Goal: Task Accomplishment & Management: Complete application form

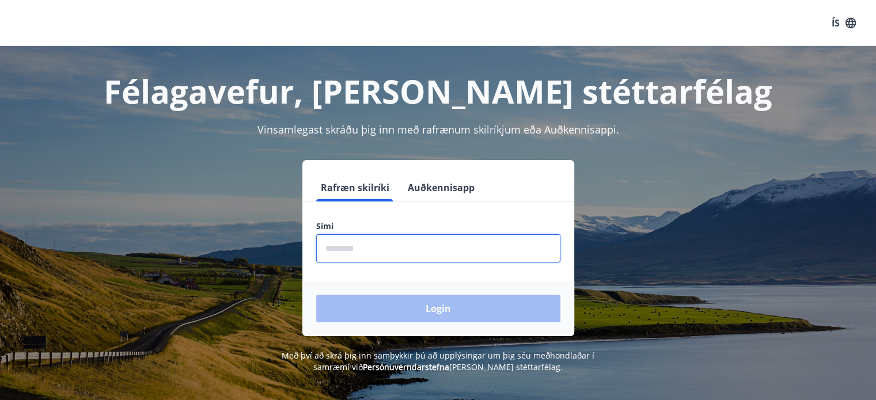
click at [393, 243] on input "phone" at bounding box center [438, 248] width 244 height 28
type input "********"
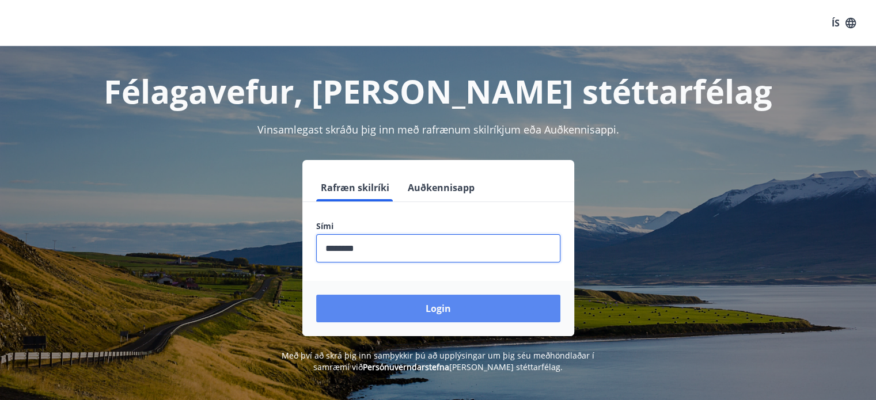
click at [407, 307] on button "Login" at bounding box center [438, 309] width 244 height 28
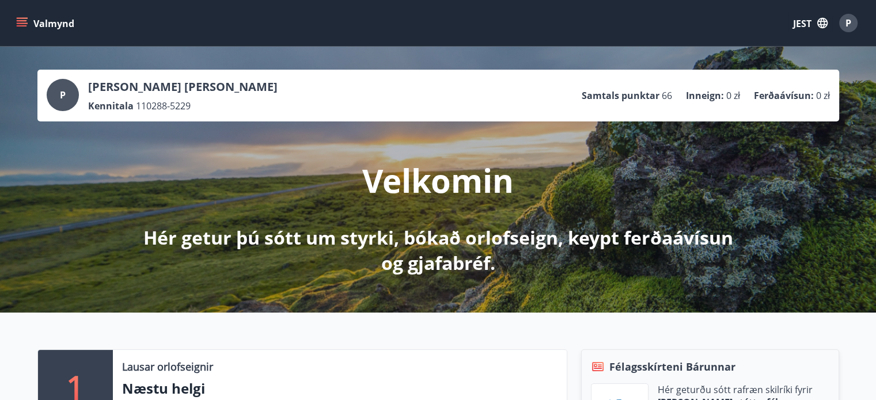
click at [714, 94] on font "Inneign" at bounding box center [703, 95] width 35 height 13
drag, startPoint x: 683, startPoint y: 94, endPoint x: 706, endPoint y: 101, distance: 24.1
click at [706, 101] on font "Inneign" at bounding box center [703, 95] width 35 height 13
drag, startPoint x: 680, startPoint y: 94, endPoint x: 715, endPoint y: 100, distance: 34.9
click at [715, 100] on ul "Samtals punktar 66 Inneign : 0 zł Ferðaávísun : 0 zł" at bounding box center [706, 96] width 248 height 22
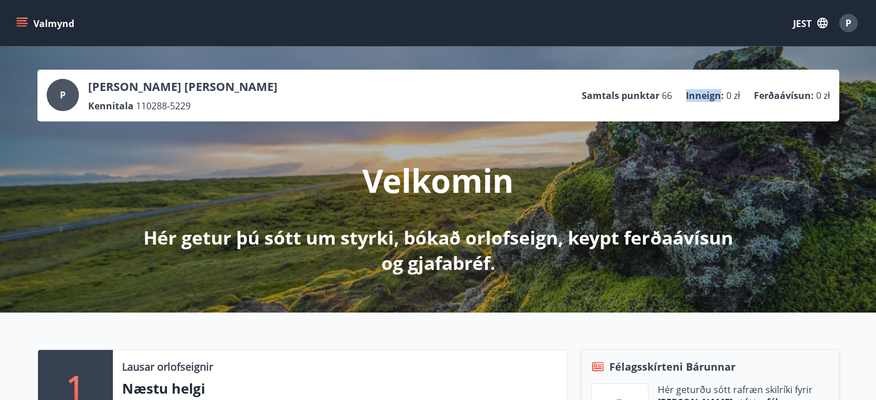
click at [707, 103] on div at bounding box center [707, 103] width 0 height 0
drag, startPoint x: 750, startPoint y: 96, endPoint x: 806, endPoint y: 103, distance: 56.9
click at [806, 103] on ul "Samtals punktar 66 Inneign : 0 zł Ferðaávísun : 0 zł" at bounding box center [706, 96] width 248 height 22
click at [799, 103] on div at bounding box center [799, 103] width 0 height 0
drag, startPoint x: 579, startPoint y: 92, endPoint x: 653, endPoint y: 107, distance: 75.8
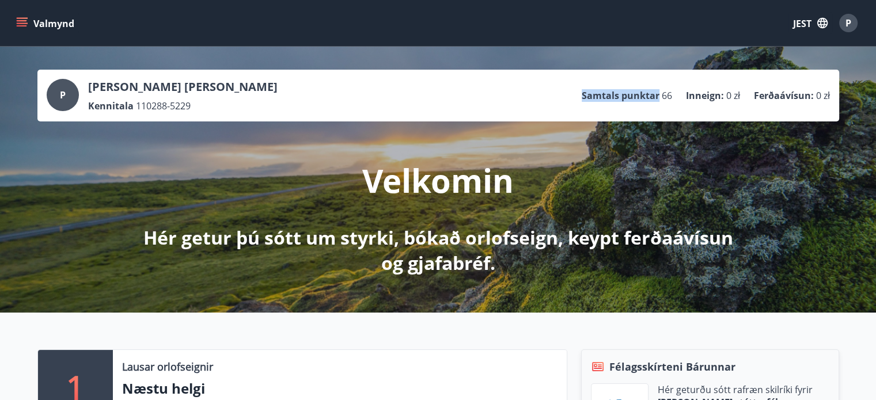
click at [653, 107] on div "P Paweł Kamil Snopek Kennitala 110288-5229 Samtals punktar 66 Inneign : 0 zł Fe…" at bounding box center [438, 95] width 783 height 33
click at [646, 103] on div at bounding box center [646, 103] width 0 height 0
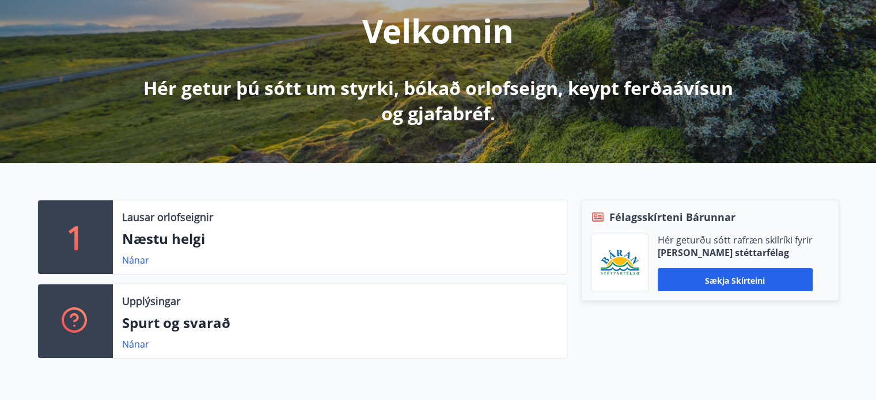
scroll to position [153, 0]
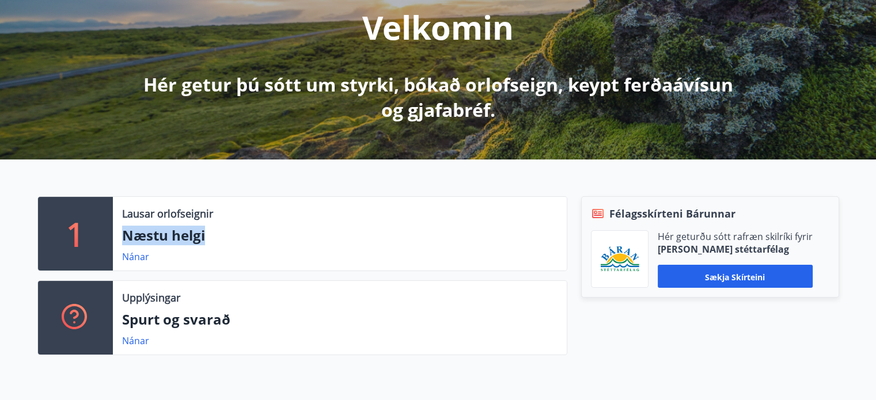
drag, startPoint x: 128, startPoint y: 235, endPoint x: 202, endPoint y: 239, distance: 74.4
click at [202, 239] on font "Næstu helgi" at bounding box center [163, 235] width 83 height 19
click at [195, 245] on div at bounding box center [195, 245] width 0 height 0
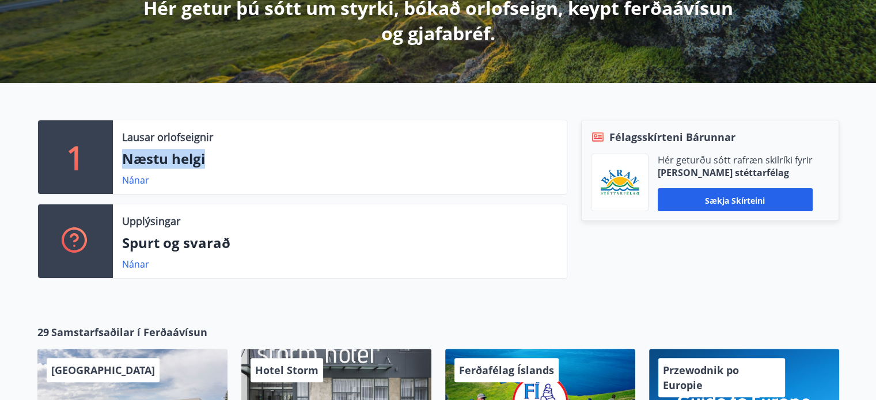
scroll to position [307, 0]
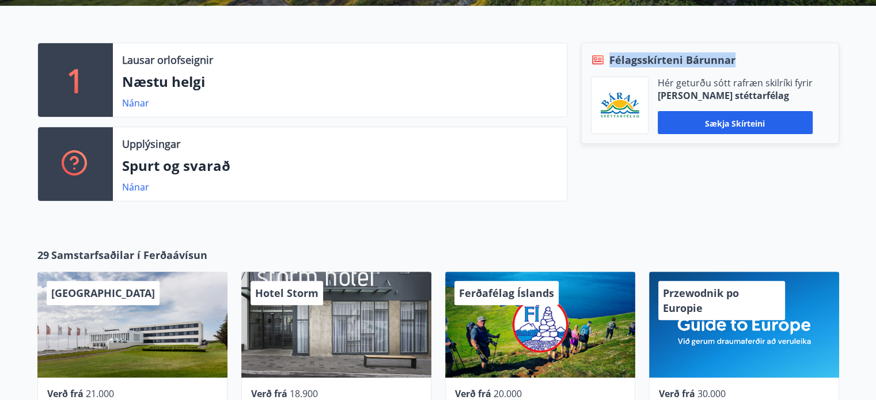
drag, startPoint x: 613, startPoint y: 60, endPoint x: 733, endPoint y: 63, distance: 119.9
click at [733, 63] on font "Félagsskírteni Bárunnar" at bounding box center [672, 60] width 126 height 14
click at [725, 67] on div at bounding box center [725, 67] width 0 height 0
click at [764, 78] on font "Hér geturðu sótt rafræn skilríki fyrir" at bounding box center [735, 83] width 155 height 13
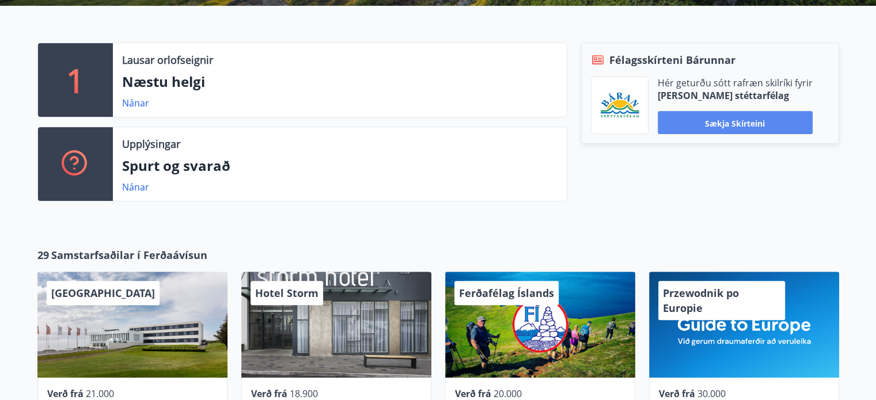
click at [749, 117] on font "Sækja skírteini" at bounding box center [735, 123] width 60 height 12
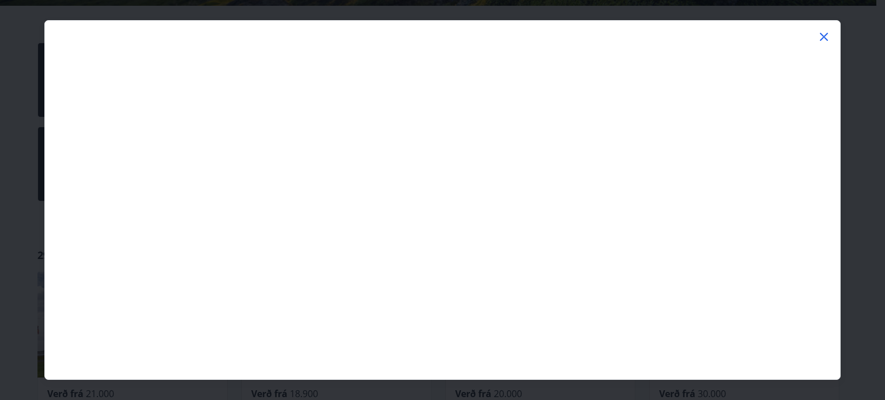
click at [822, 33] on icon at bounding box center [824, 37] width 14 height 14
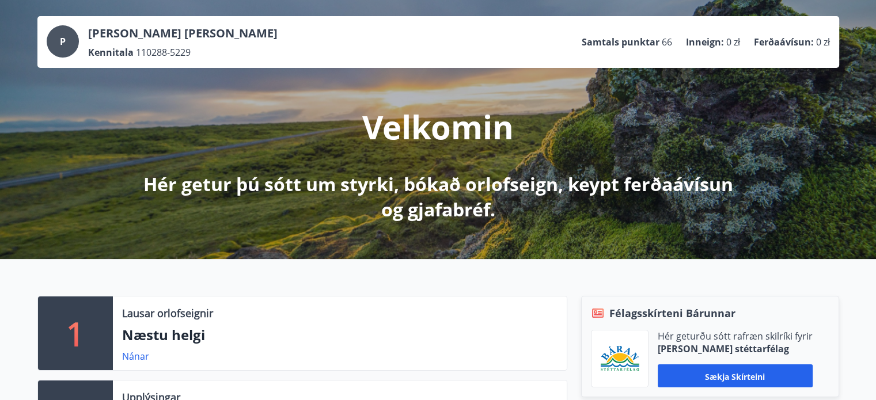
scroll to position [0, 0]
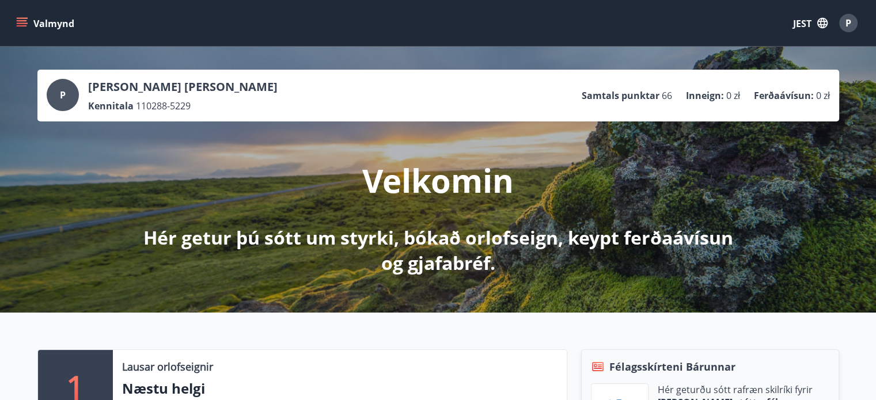
click at [20, 29] on button "Valmynd" at bounding box center [46, 23] width 65 height 21
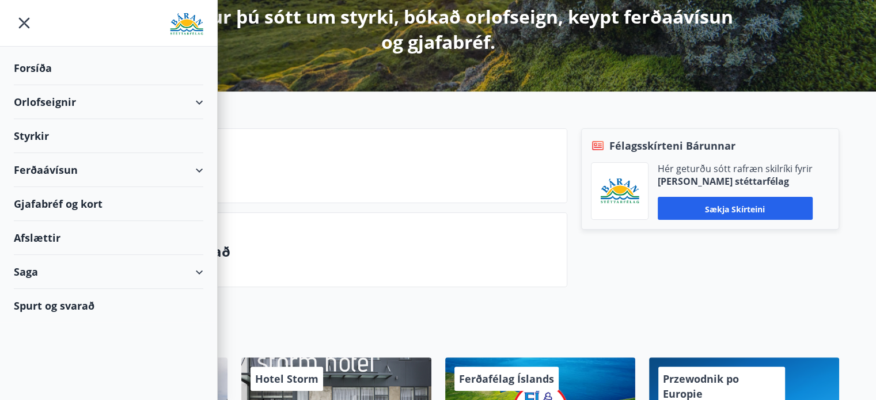
scroll to position [384, 0]
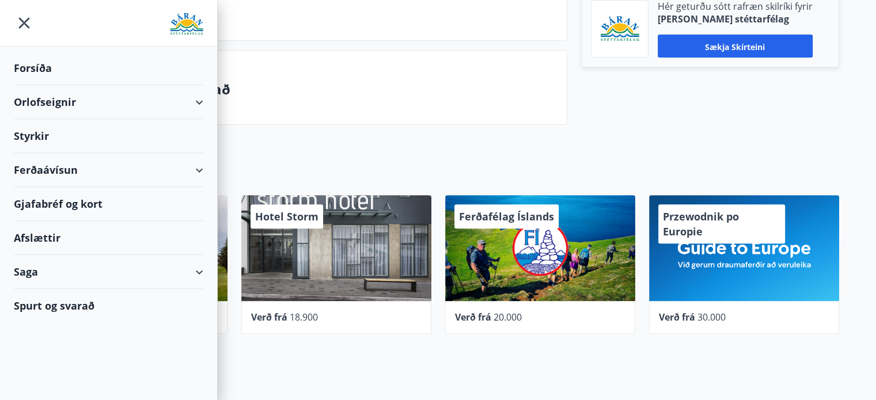
click at [303, 161] on div "29 Samstarfsaðilar í Ferðaávísun Hotel Höfn Verð frá 21.000 Hotel Storm Verð fr…" at bounding box center [438, 264] width 876 height 223
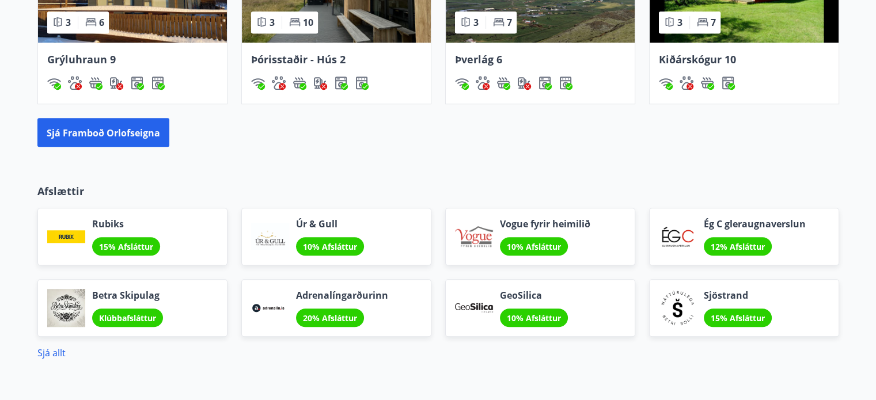
scroll to position [992, 0]
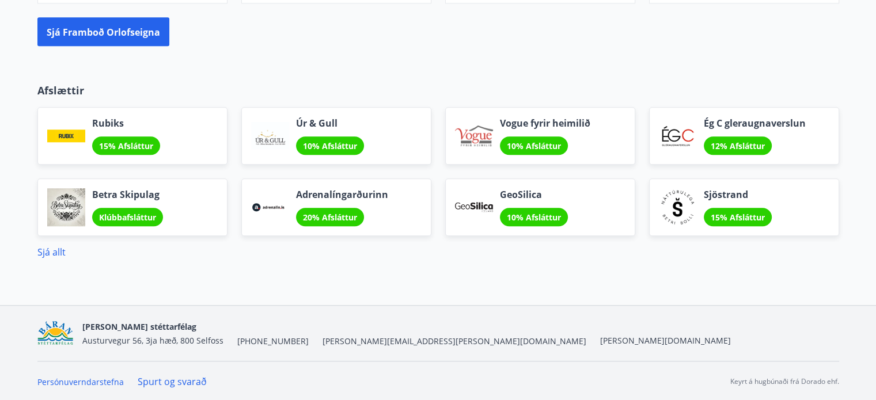
click at [54, 329] on img at bounding box center [55, 333] width 36 height 25
drag, startPoint x: 116, startPoint y: 352, endPoint x: 137, endPoint y: 339, distance: 25.1
click at [120, 348] on div "Báran stéttarfélag Austurvegur 56, 3ja hæð, 800 Selfoss +354 480-5000 baran@bar…" at bounding box center [438, 333] width 802 height 55
drag, startPoint x: 154, startPoint y: 337, endPoint x: 204, endPoint y: 338, distance: 49.5
click at [165, 337] on font "Austurvegur 56, 3ja hæð, 800 Selfoss" at bounding box center [152, 340] width 141 height 11
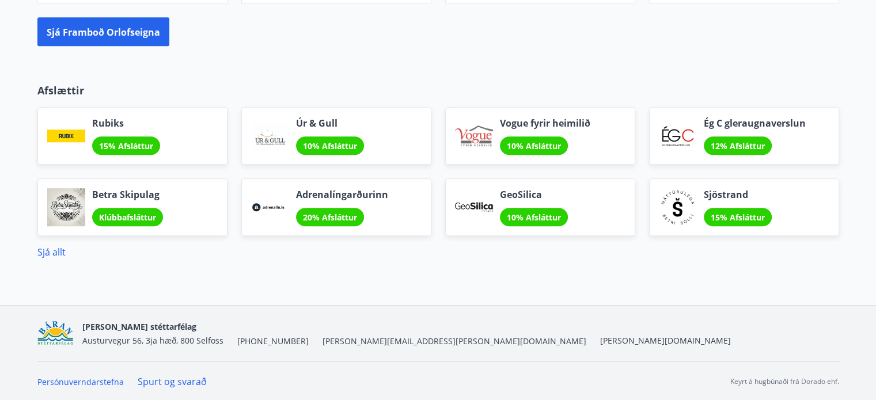
click at [293, 343] on div "Báran stéttarfélag Austurvegur 56, 3ja hæð, 800 Selfoss +354 480-5000 baran@bar…" at bounding box center [406, 334] width 649 height 28
click at [362, 342] on font "[PERSON_NAME][EMAIL_ADDRESS][PERSON_NAME][DOMAIN_NAME]" at bounding box center [455, 341] width 264 height 11
click at [600, 340] on font "[PERSON_NAME][DOMAIN_NAME]" at bounding box center [665, 340] width 131 height 11
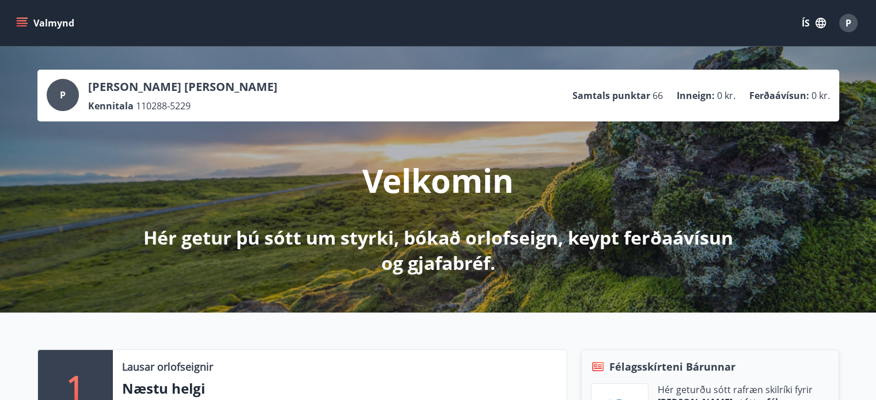
drag, startPoint x: 47, startPoint y: 9, endPoint x: 47, endPoint y: 18, distance: 9.8
click at [47, 12] on div "Valmynd ÍS P" at bounding box center [438, 23] width 876 height 46
click at [46, 22] on button "Valmynd" at bounding box center [46, 23] width 65 height 21
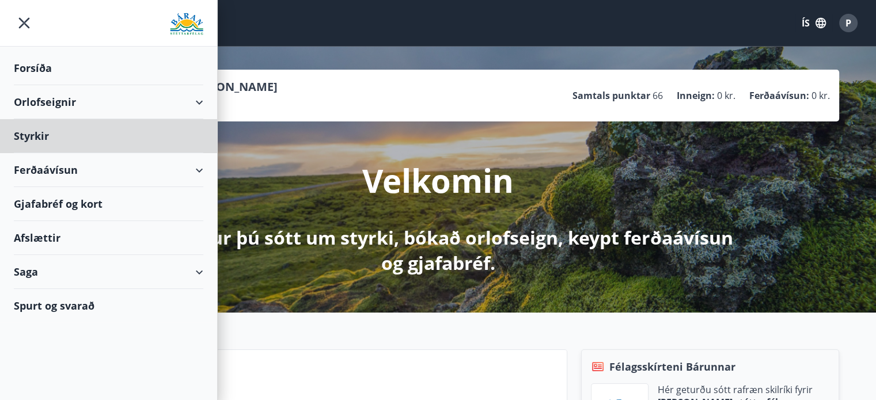
drag, startPoint x: 13, startPoint y: 69, endPoint x: 31, endPoint y: 74, distance: 18.8
click at [31, 74] on div "Forsíða" at bounding box center [108, 68] width 217 height 34
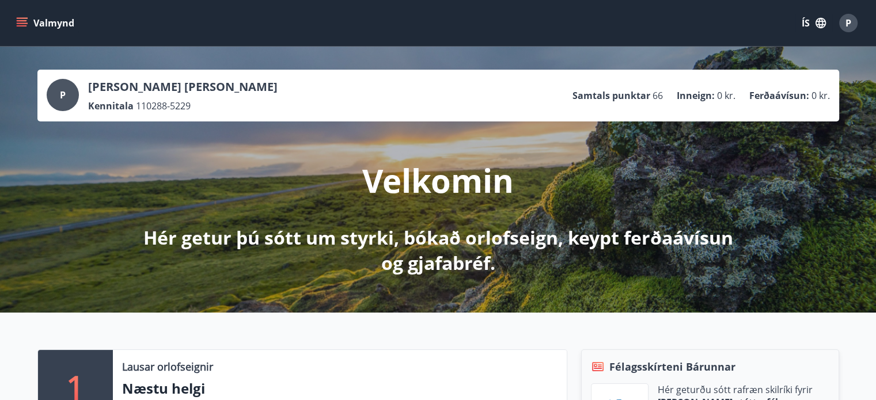
click at [59, 24] on button "Valmynd" at bounding box center [46, 23] width 65 height 21
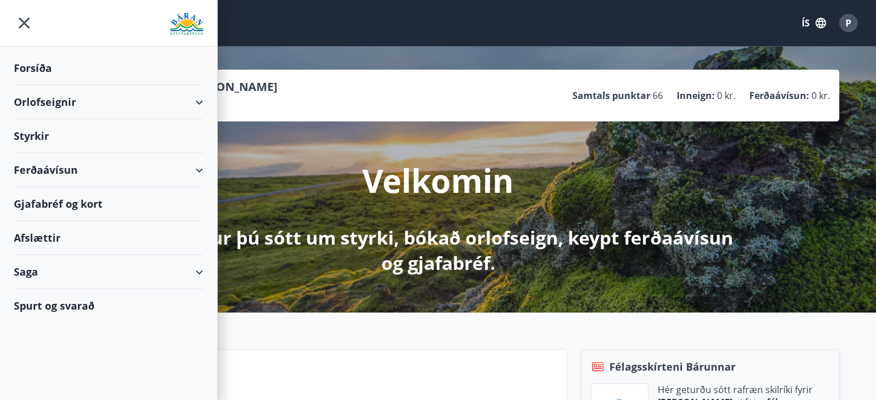
click at [75, 102] on div "Orlofseignir" at bounding box center [109, 102] width 190 height 34
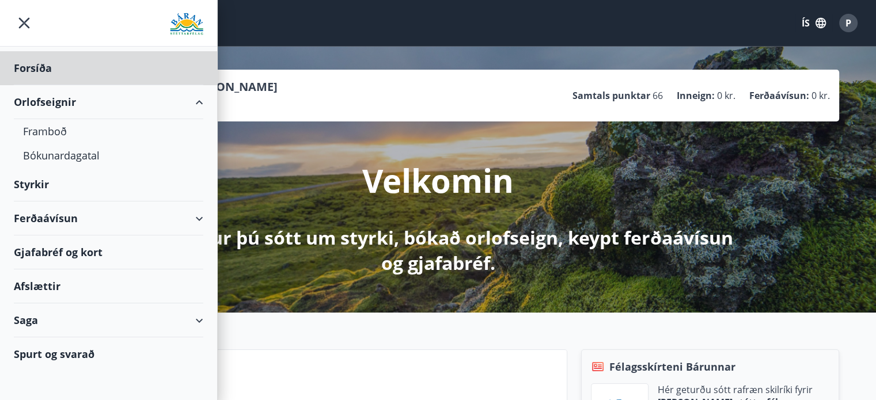
click at [62, 85] on div "Styrkir" at bounding box center [109, 68] width 190 height 34
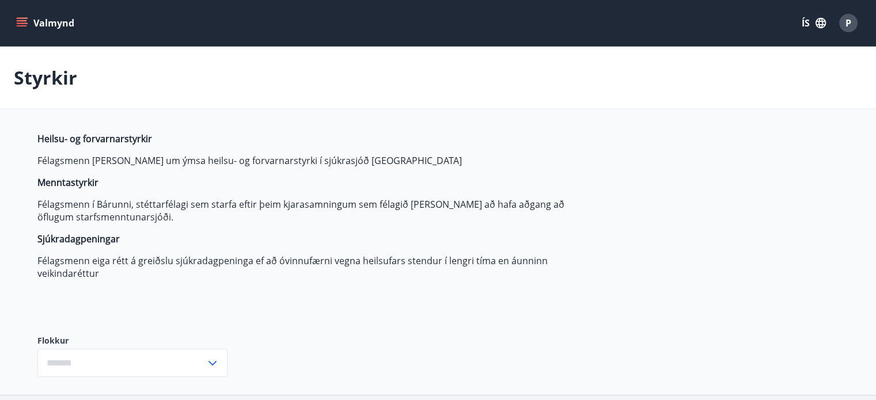
type input "***"
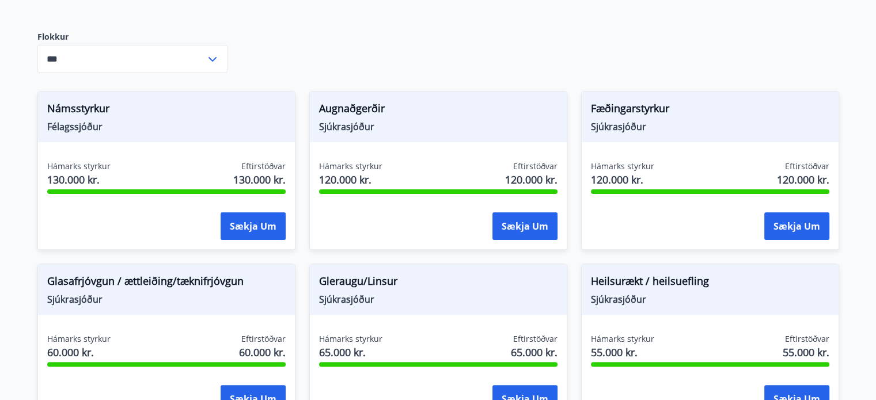
scroll to position [307, 0]
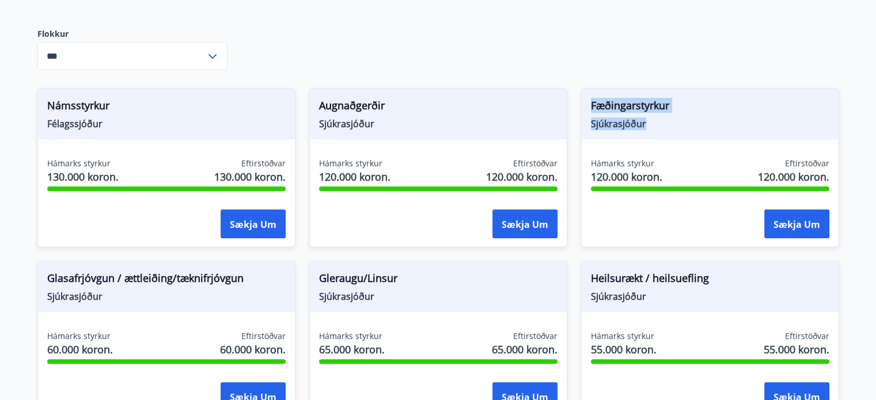
drag, startPoint x: 603, startPoint y: 112, endPoint x: 643, endPoint y: 126, distance: 42.1
click at [643, 126] on div "Fæðingarstyrkur Sjúkrasjóður" at bounding box center [710, 114] width 257 height 51
click at [635, 130] on div at bounding box center [635, 130] width 0 height 0
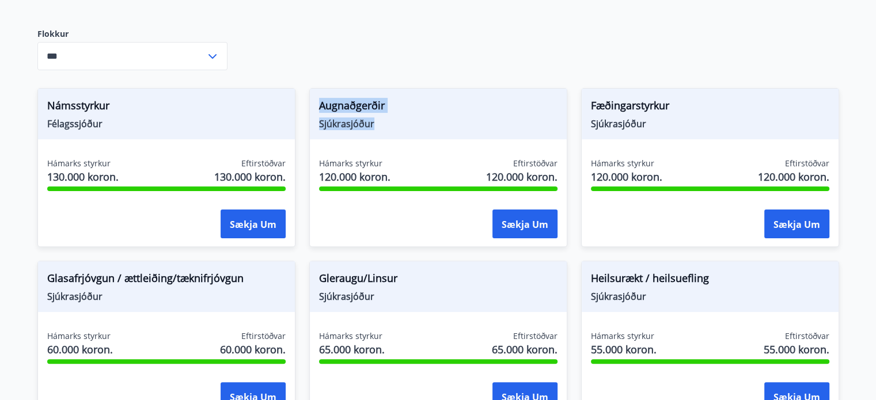
drag, startPoint x: 318, startPoint y: 104, endPoint x: 374, endPoint y: 131, distance: 62.6
click at [374, 131] on div "Augnaðgerðir Sjúkrasjóður" at bounding box center [438, 114] width 257 height 51
click at [367, 130] on div at bounding box center [367, 130] width 0 height 0
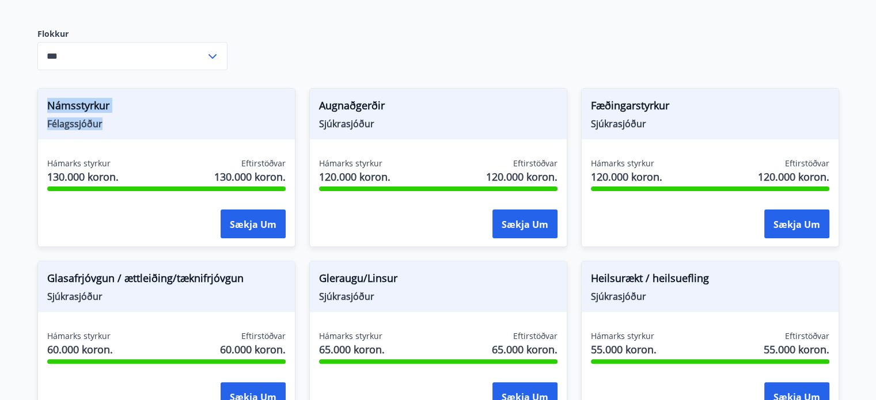
drag, startPoint x: 47, startPoint y: 104, endPoint x: 103, endPoint y: 131, distance: 61.3
click at [103, 131] on div "Námsstyrkur Félagssjóður" at bounding box center [166, 114] width 257 height 51
click at [95, 130] on div at bounding box center [95, 130] width 0 height 0
click at [311, 70] on div "Heilsu- og forvarnarstyrkir Félagsmenn geta sótt um ýmsa heilsu- og forvarnarst…" at bounding box center [438, 388] width 802 height 1127
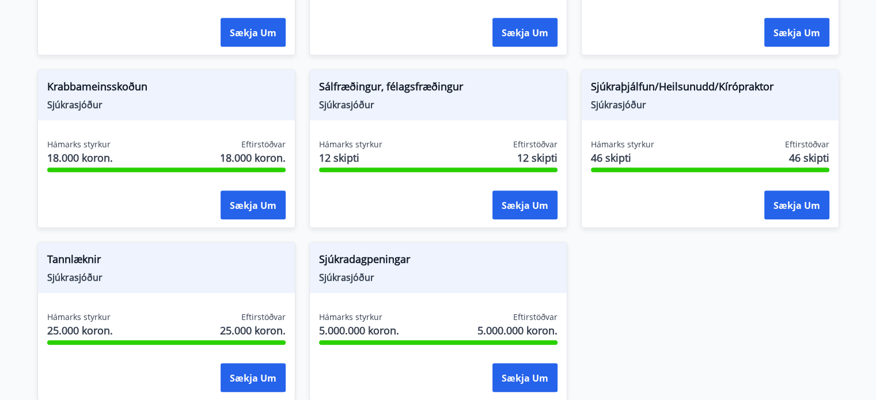
scroll to position [954, 0]
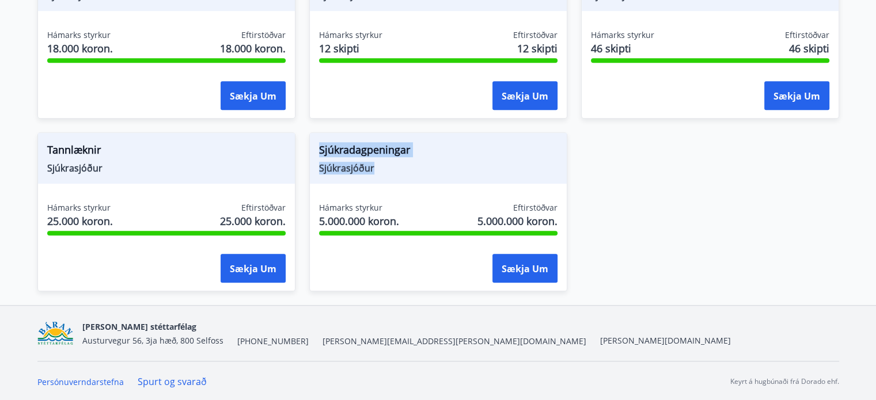
drag, startPoint x: 318, startPoint y: 147, endPoint x: 373, endPoint y: 172, distance: 60.6
click at [373, 172] on div "Sjúkradagpeningar Sjúkrasjóður" at bounding box center [438, 158] width 257 height 51
click at [366, 174] on div at bounding box center [366, 174] width 0 height 0
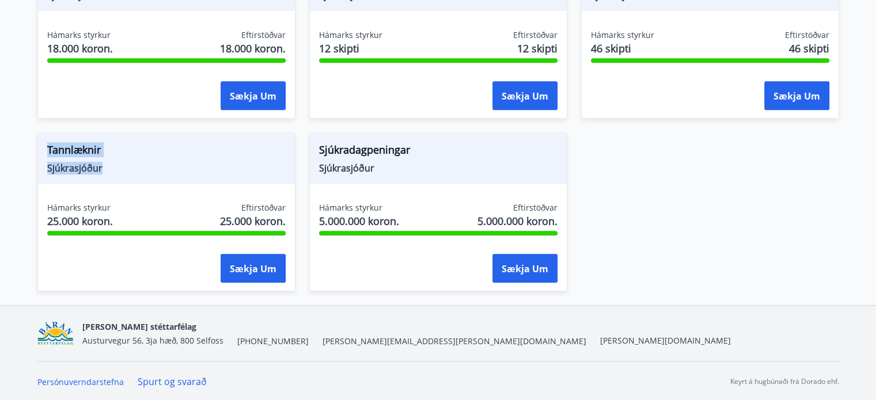
drag, startPoint x: 55, startPoint y: 155, endPoint x: 101, endPoint y: 172, distance: 49.2
click at [101, 172] on div "Tannlæknir Sjúkrasjóður" at bounding box center [166, 158] width 257 height 51
click at [94, 174] on div at bounding box center [94, 174] width 0 height 0
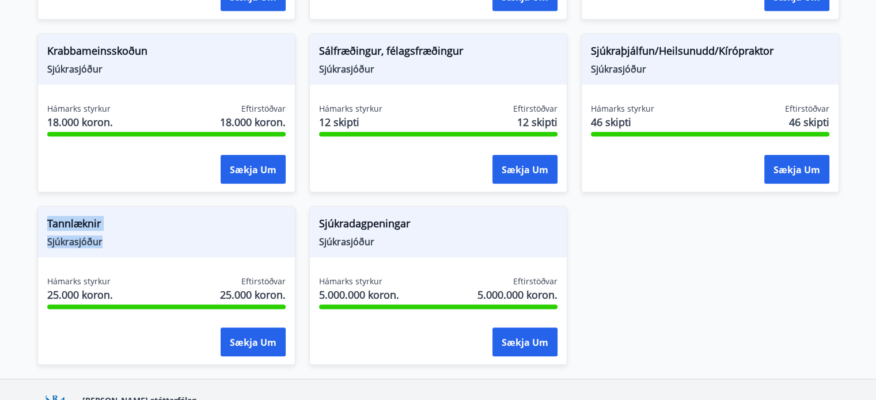
scroll to position [877, 0]
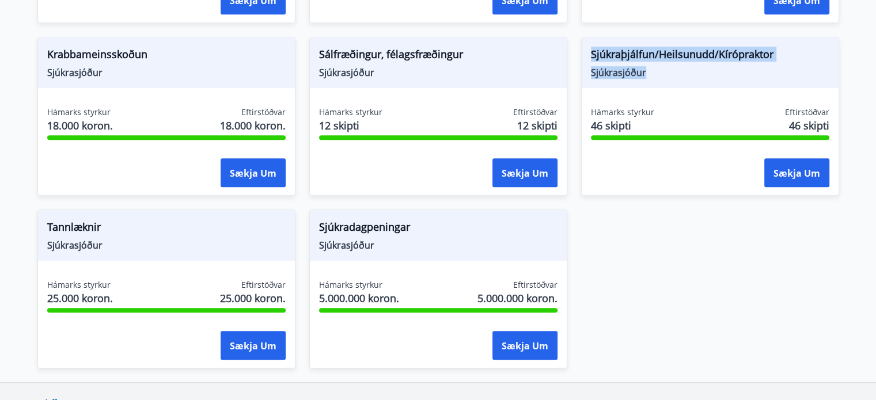
drag, startPoint x: 590, startPoint y: 53, endPoint x: 645, endPoint y: 73, distance: 58.7
click at [645, 73] on div "Sjúkraþjálfun/Heilsunudd/Kírópraktor Sjúkrasjóður" at bounding box center [710, 62] width 257 height 51
click at [638, 78] on div at bounding box center [638, 78] width 0 height 0
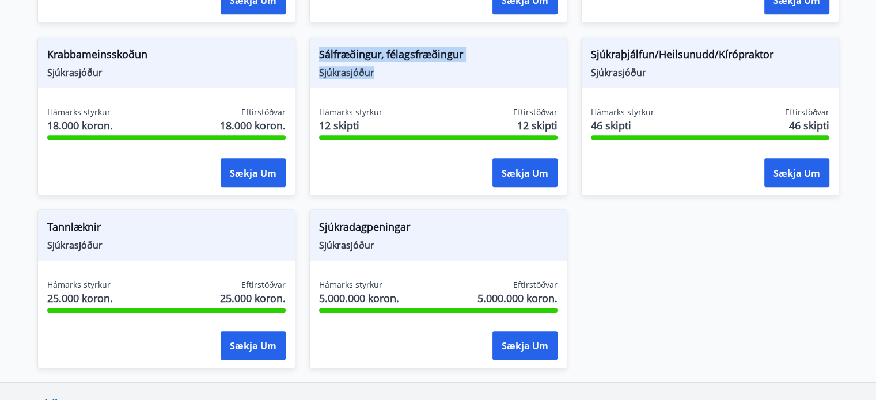
drag, startPoint x: 320, startPoint y: 55, endPoint x: 373, endPoint y: 78, distance: 58.3
click at [373, 78] on div "Sálfræðingur, félagsfræðingur Sjúkrasjóður" at bounding box center [438, 62] width 257 height 51
click at [366, 78] on div at bounding box center [366, 78] width 0 height 0
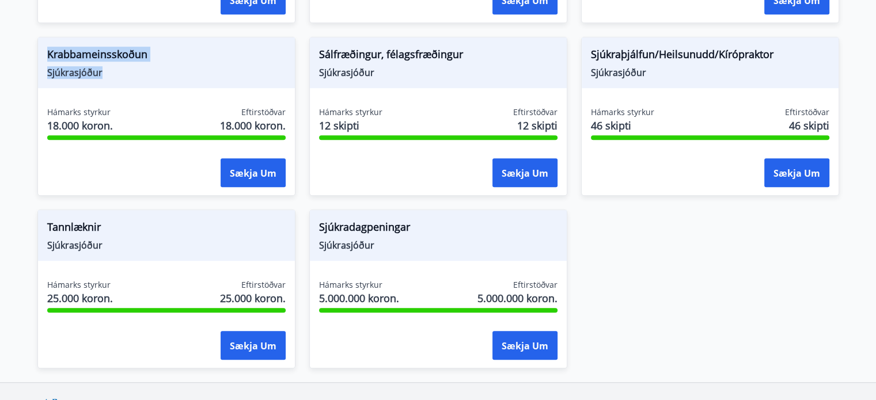
drag, startPoint x: 48, startPoint y: 53, endPoint x: 107, endPoint y: 74, distance: 62.0
click at [107, 74] on div "Krabbameinsskoðun Sjúkrasjóður" at bounding box center [166, 62] width 257 height 51
click at [99, 78] on div at bounding box center [99, 78] width 0 height 0
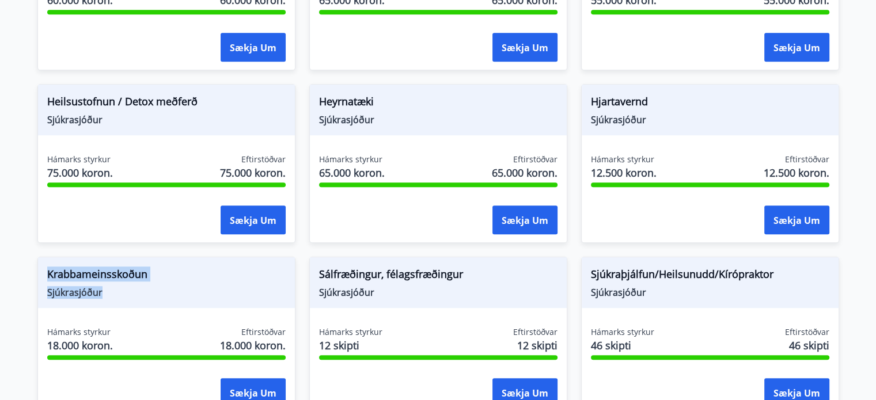
scroll to position [646, 0]
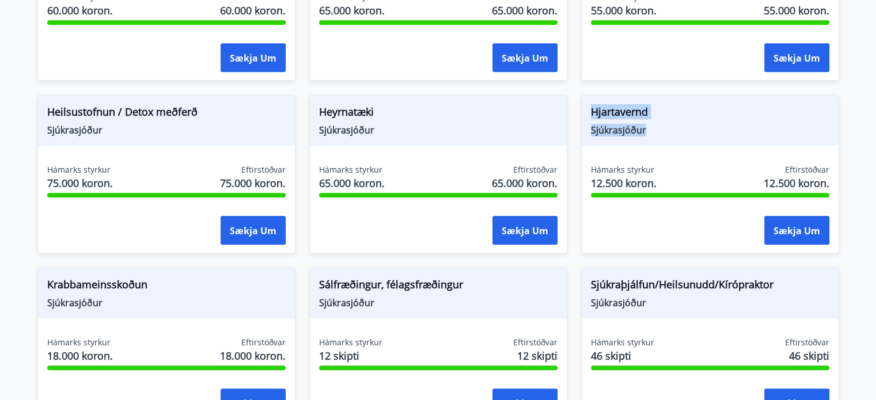
drag, startPoint x: 592, startPoint y: 110, endPoint x: 648, endPoint y: 131, distance: 59.8
click at [648, 131] on div "Hjartavernd Sjúkrasjóður" at bounding box center [710, 120] width 257 height 51
click at [641, 137] on div at bounding box center [641, 137] width 0 height 0
drag, startPoint x: 321, startPoint y: 106, endPoint x: 371, endPoint y: 135, distance: 58.1
click at [372, 135] on div "Heyrnatæki Sjúkrasjóður" at bounding box center [438, 120] width 257 height 51
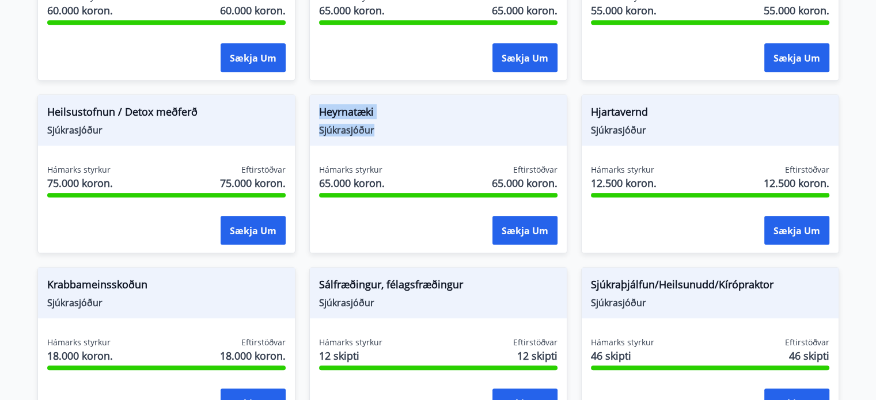
click at [364, 137] on div at bounding box center [364, 137] width 0 height 0
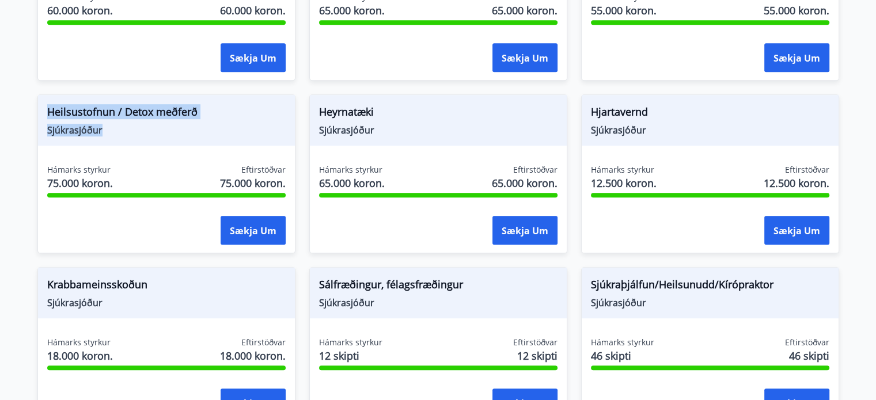
drag, startPoint x: 60, startPoint y: 116, endPoint x: 106, endPoint y: 137, distance: 50.0
click at [106, 137] on div "Heilsustofnun / Detox meðferð Sjúkrasjóður" at bounding box center [166, 120] width 257 height 51
click at [98, 137] on div at bounding box center [98, 137] width 0 height 0
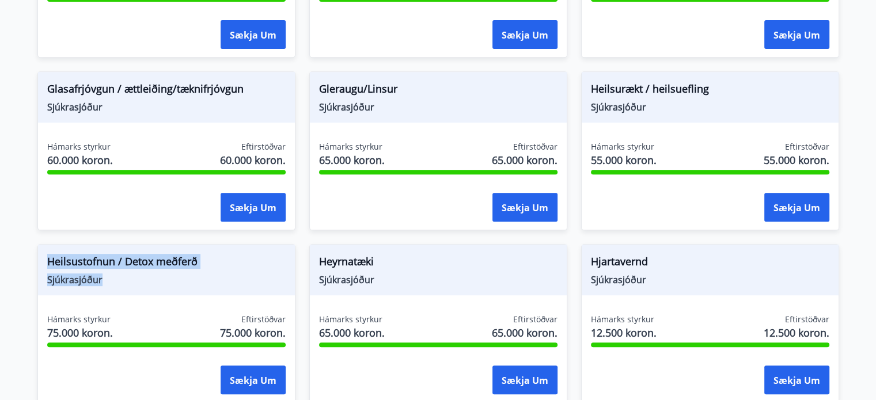
scroll to position [493, 0]
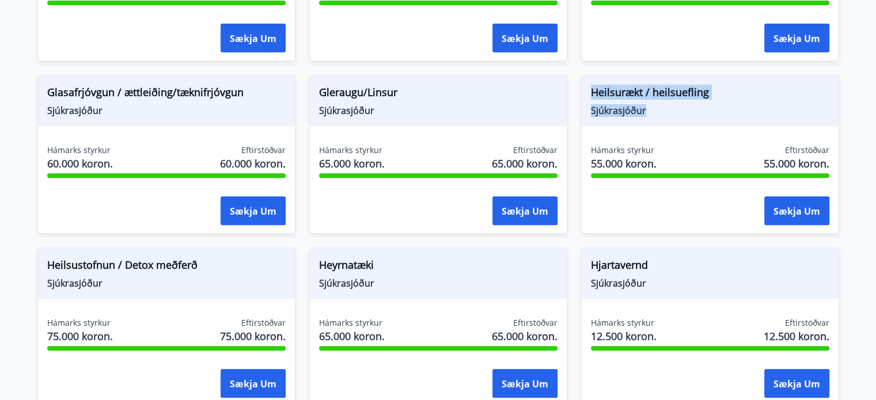
drag, startPoint x: 590, startPoint y: 92, endPoint x: 647, endPoint y: 115, distance: 61.8
click at [647, 115] on div "Heilsurækt / heilsuefling Sjúkrasjóður" at bounding box center [710, 100] width 257 height 51
click at [640, 117] on div at bounding box center [640, 117] width 0 height 0
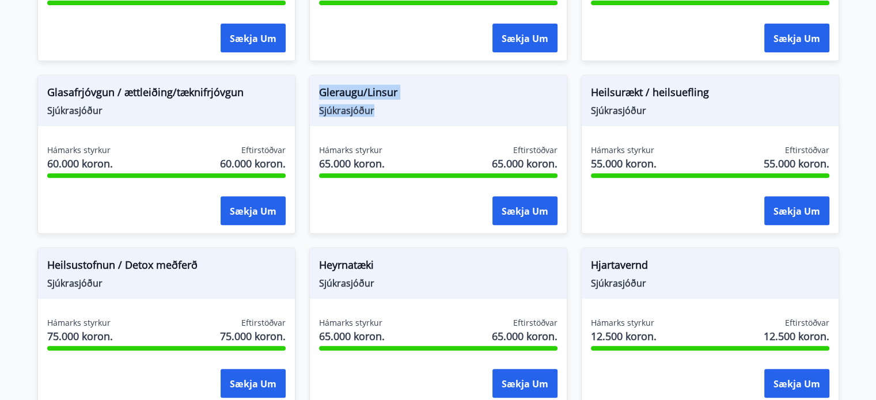
drag, startPoint x: 320, startPoint y: 94, endPoint x: 376, endPoint y: 114, distance: 59.2
click at [376, 114] on div "Gleraugu/Linsur Sjúkrasjóður" at bounding box center [438, 100] width 257 height 51
click at [368, 117] on div at bounding box center [368, 117] width 0 height 0
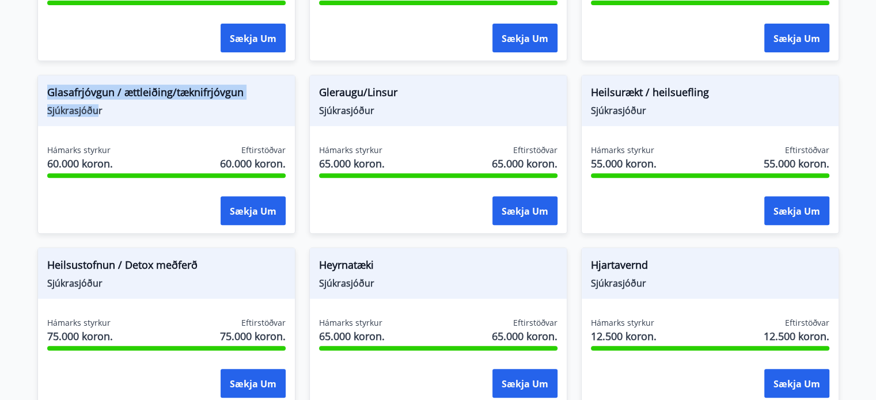
drag, startPoint x: 48, startPoint y: 91, endPoint x: 98, endPoint y: 112, distance: 54.5
click at [98, 112] on div "Glasafrjóvgun / ættleiðing/tæknifrjóvgun Sjúkrasjóður" at bounding box center [166, 100] width 257 height 51
click at [90, 117] on div at bounding box center [90, 117] width 0 height 0
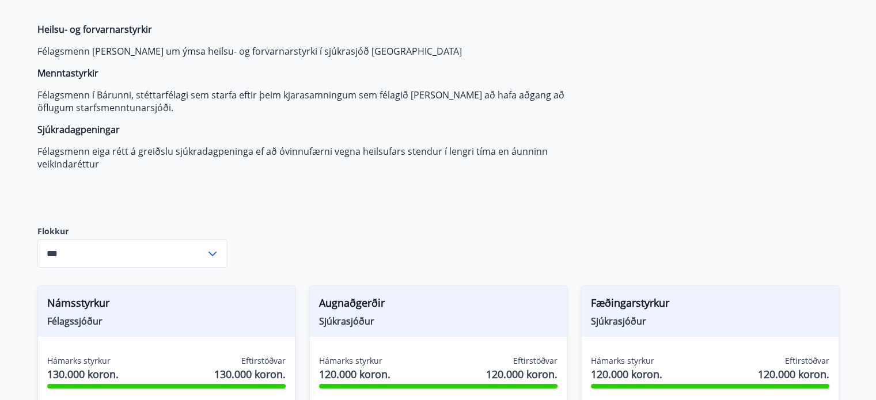
scroll to position [109, 0]
click at [188, 255] on input "***" at bounding box center [121, 254] width 168 height 28
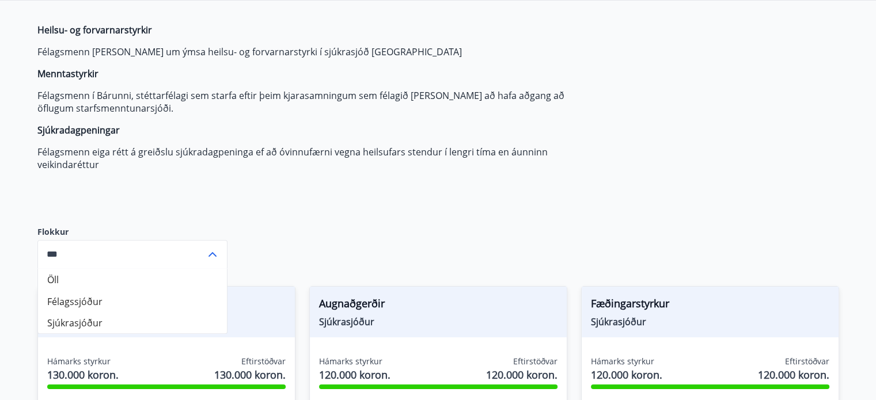
click at [232, 191] on div "Heilsu- og forvarnarstyrkir Félagsmenn geta sótt um ýmsa heilsu- og forvarnarst…" at bounding box center [309, 116] width 544 height 184
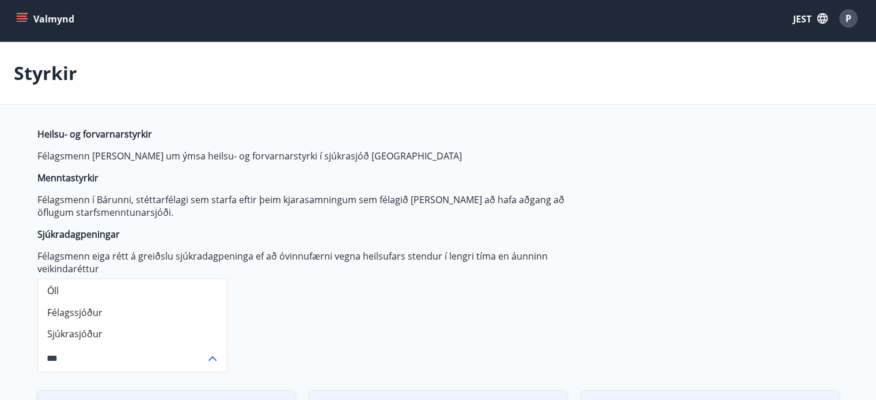
scroll to position [0, 0]
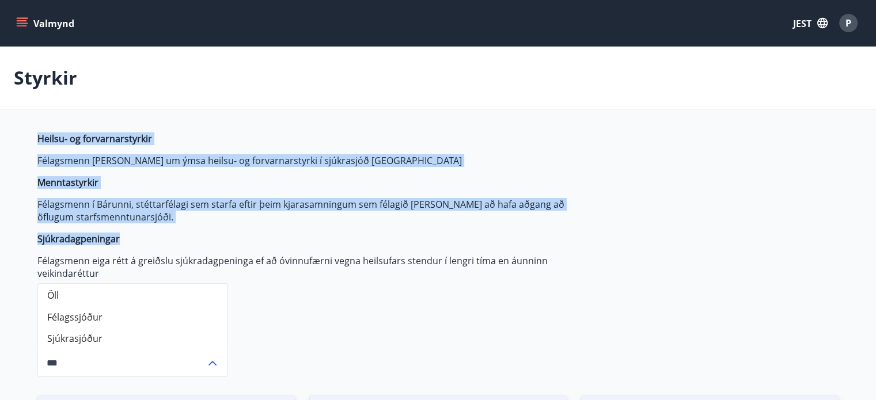
drag, startPoint x: 40, startPoint y: 134, endPoint x: 147, endPoint y: 243, distance: 152.7
click at [147, 243] on span "Heilsu- og forvarnarstyrkir Félagsmenn geta sótt um ýmsa heilsu- og forvarnarst…" at bounding box center [309, 205] width 544 height 147
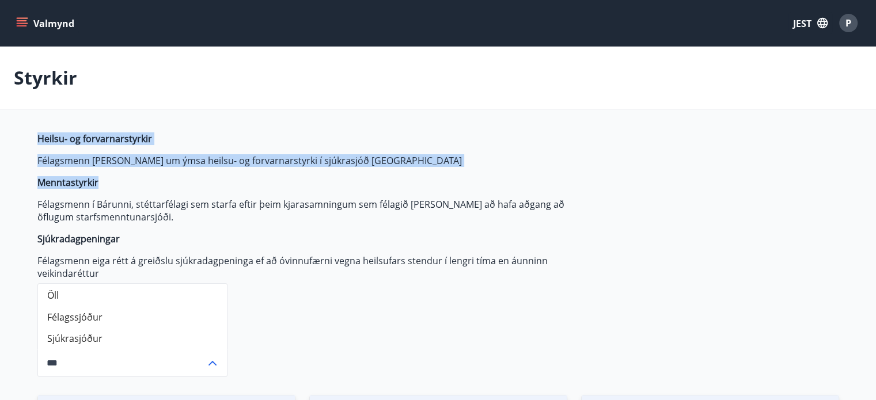
drag, startPoint x: 34, startPoint y: 139, endPoint x: 101, endPoint y: 186, distance: 81.8
click at [94, 190] on div at bounding box center [94, 190] width 0 height 0
click at [44, 33] on button "Valmynd" at bounding box center [46, 23] width 65 height 21
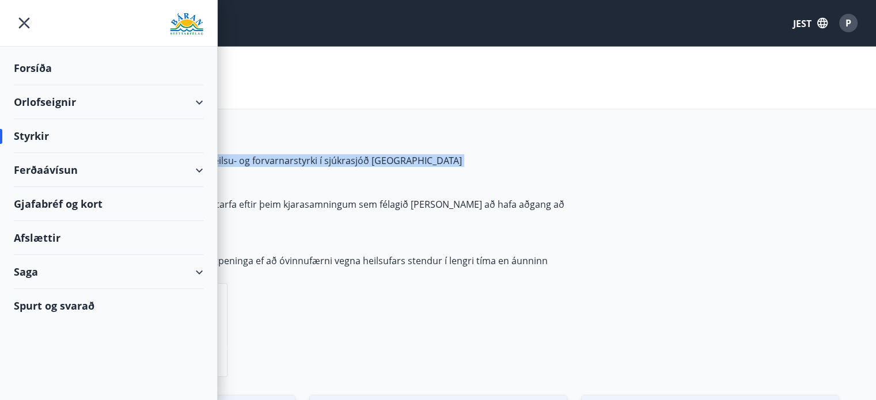
click at [60, 130] on div "Styrkir" at bounding box center [109, 136] width 190 height 34
click at [56, 172] on font "Ferðaávísun" at bounding box center [46, 170] width 64 height 14
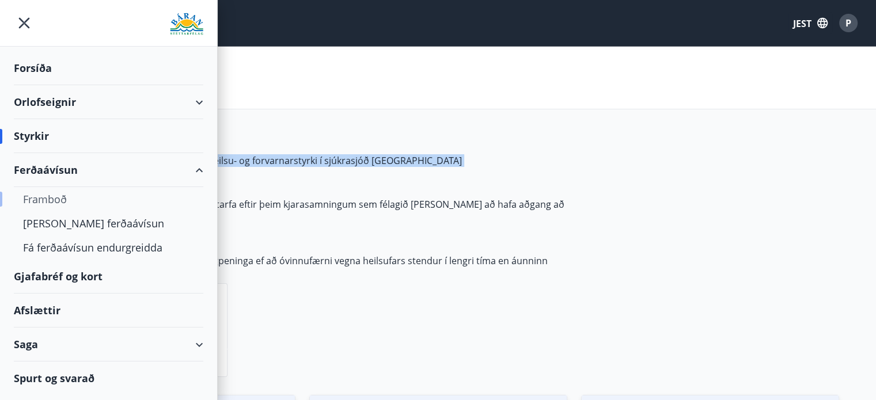
click at [40, 197] on font "Framboð" at bounding box center [45, 199] width 44 height 14
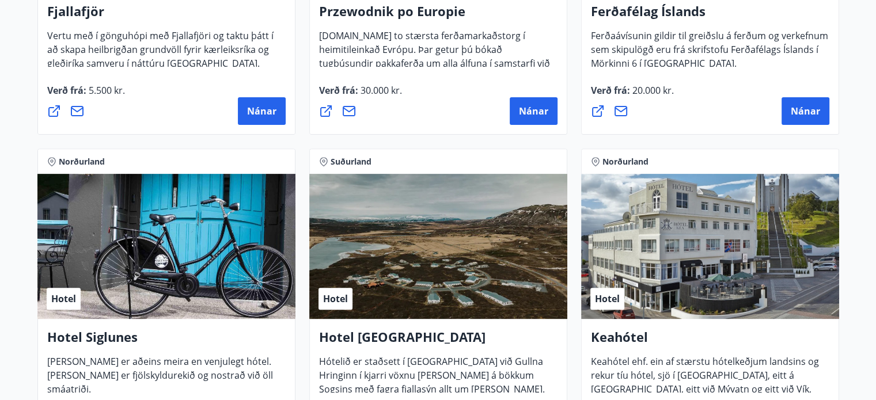
scroll to position [461, 0]
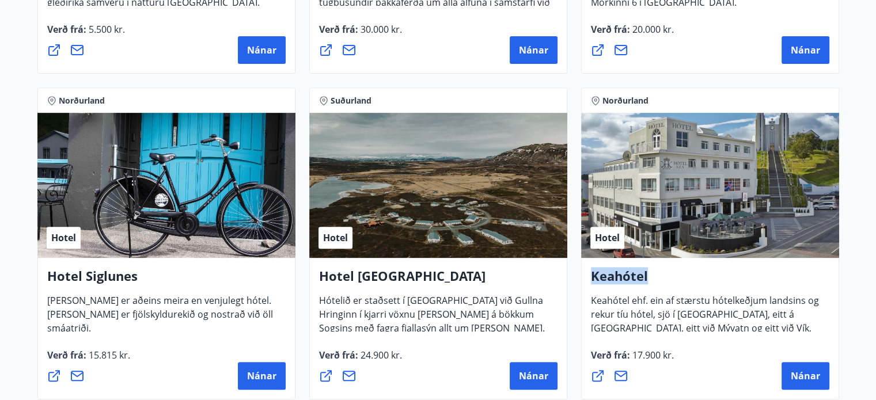
drag, startPoint x: 592, startPoint y: 275, endPoint x: 647, endPoint y: 283, distance: 55.9
click at [647, 283] on h4 "Keahótel" at bounding box center [710, 280] width 238 height 26
click at [640, 285] on div at bounding box center [640, 285] width 0 height 0
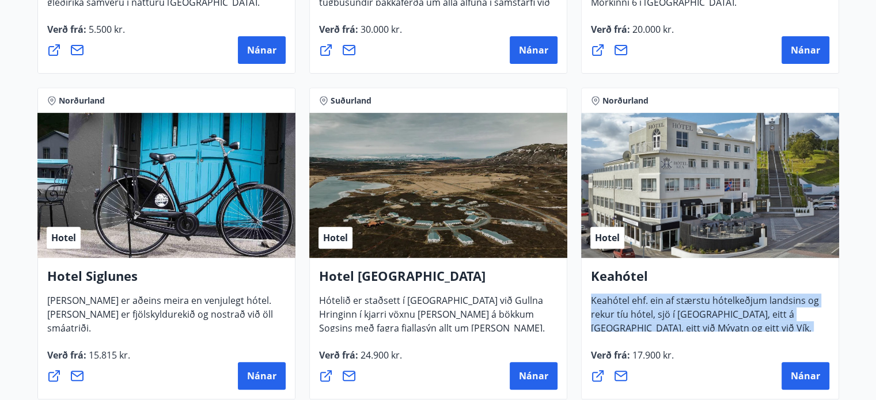
drag, startPoint x: 612, startPoint y: 310, endPoint x: 825, endPoint y: 330, distance: 214.6
click at [819, 330] on font "Keahótel ehf. ein af stærstu hótelkeðjum landsins og rekur tíu hótel, sjö í Rey…" at bounding box center [705, 328] width 228 height 68
click at [818, 335] on div at bounding box center [818, 335] width 0 height 0
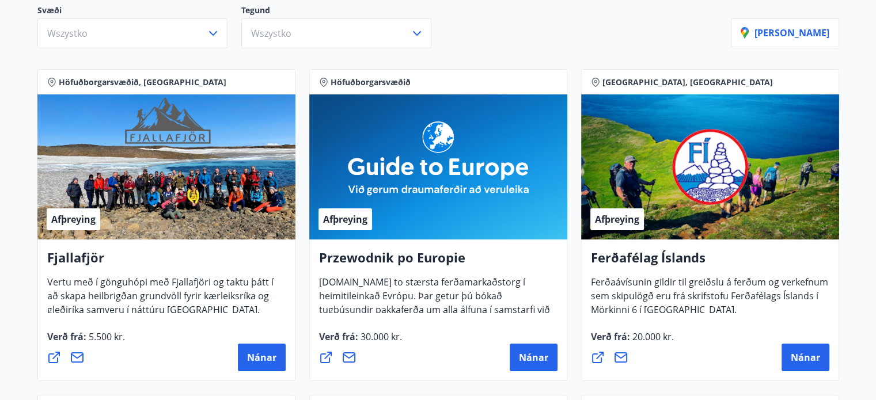
scroll to position [0, 0]
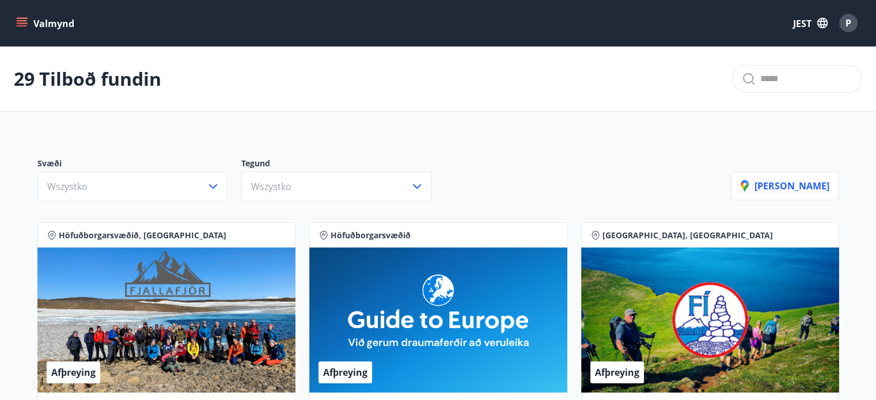
click at [34, 23] on font "Valmynd" at bounding box center [53, 23] width 41 height 13
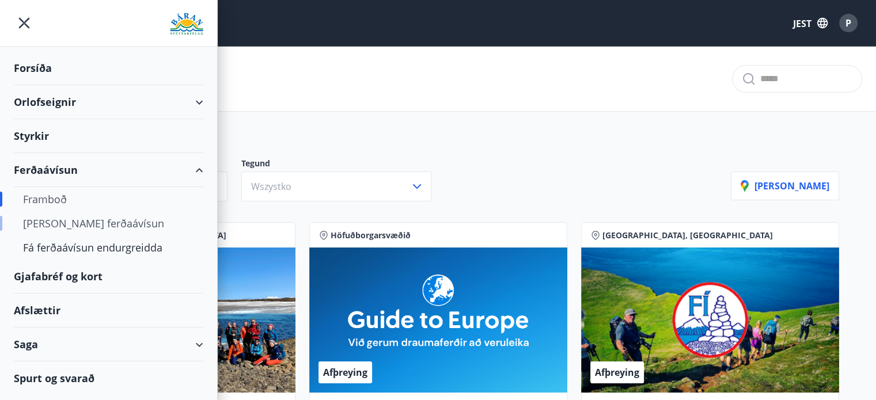
click at [73, 225] on font "Kaupa ferðaávísun" at bounding box center [93, 224] width 141 height 14
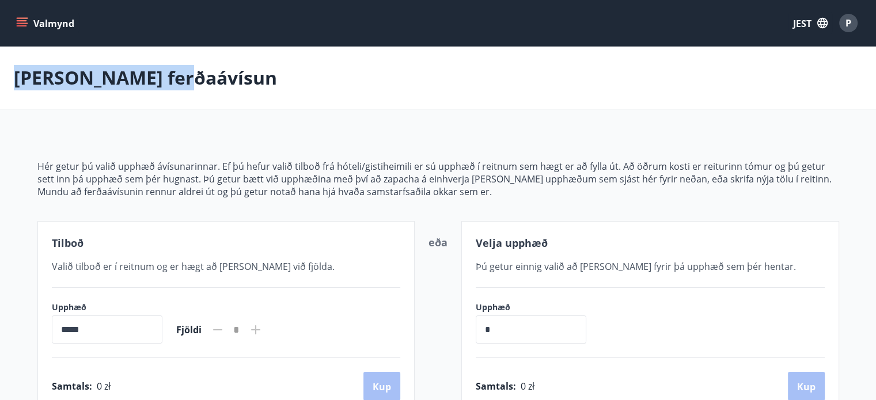
drag, startPoint x: 15, startPoint y: 78, endPoint x: 190, endPoint y: 94, distance: 175.3
click at [190, 94] on div "Kaupa ferðaávísun" at bounding box center [438, 78] width 876 height 63
click at [182, 90] on div at bounding box center [182, 90] width 0 height 0
click at [293, 170] on font "Hér getur þú valið upphæð ávísunarinnar. Ef þú hefur valið tilboð frá hóteli/gi…" at bounding box center [434, 172] width 794 height 25
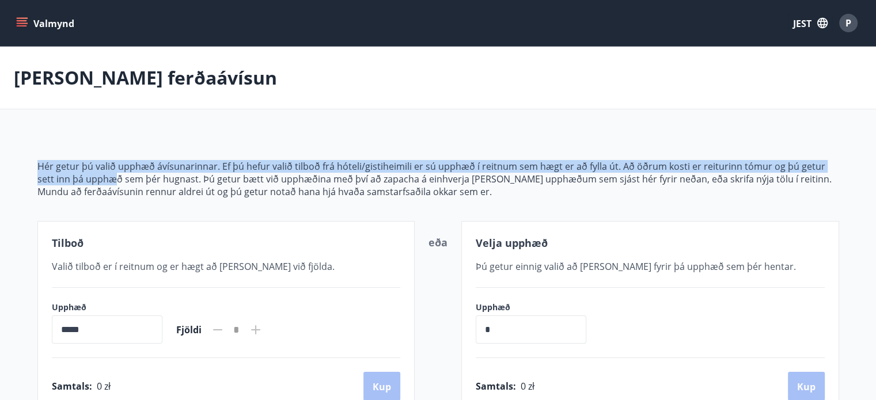
drag, startPoint x: 37, startPoint y: 163, endPoint x: 96, endPoint y: 181, distance: 61.0
click at [96, 181] on font "Hér getur þú valið upphæð ávísunarinnar. Ef þú hefur valið tilboð frá hóteli/gi…" at bounding box center [434, 172] width 794 height 25
click at [88, 186] on div at bounding box center [88, 186] width 0 height 0
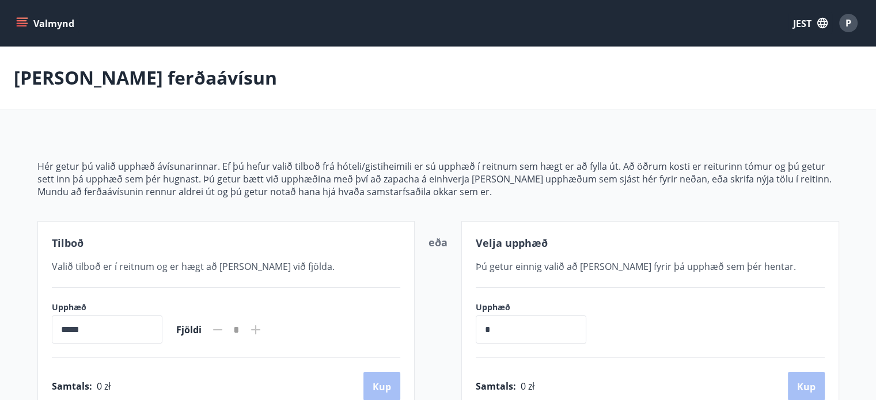
click at [56, 34] on div "Valmynd JEST P" at bounding box center [438, 23] width 848 height 28
click at [56, 26] on font "Valmynd" at bounding box center [53, 23] width 41 height 13
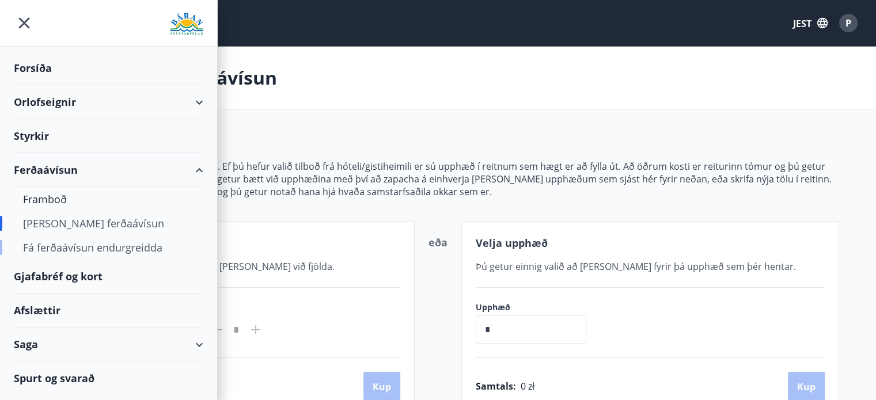
click at [67, 246] on font "Fá ferðaávísun endurgreidda" at bounding box center [92, 248] width 139 height 14
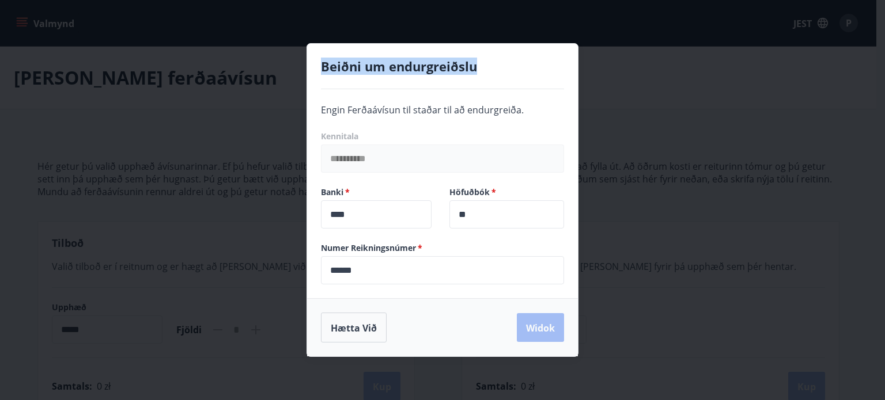
drag, startPoint x: 327, startPoint y: 70, endPoint x: 479, endPoint y: 72, distance: 152.1
click at [479, 72] on div "Beiðni um endurgreiðslu" at bounding box center [442, 67] width 271 height 46
click at [472, 76] on div at bounding box center [472, 76] width 0 height 0
click at [340, 73] on font "Beiðni um endurgreiðslu" at bounding box center [399, 66] width 156 height 17
click at [333, 76] on div at bounding box center [333, 76] width 0 height 0
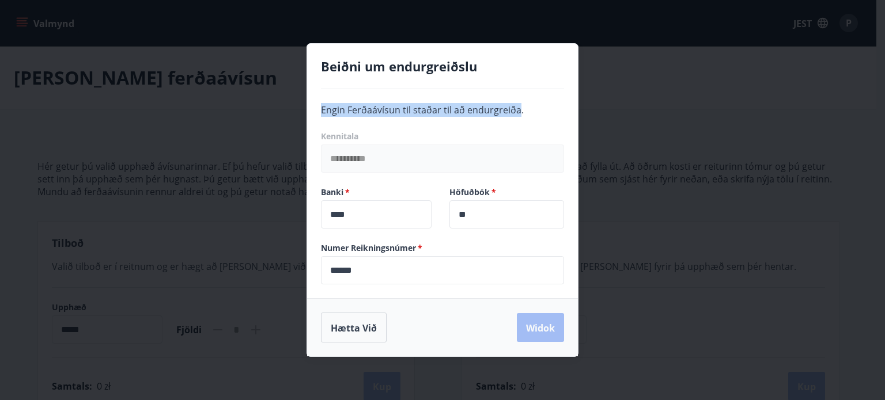
drag, startPoint x: 334, startPoint y: 113, endPoint x: 516, endPoint y: 109, distance: 182.7
click at [516, 109] on font "Engin Ferðaávísun til staðar til að endurgreiða." at bounding box center [422, 110] width 203 height 13
click at [509, 88] on div at bounding box center [509, 88] width 0 height 0
click at [234, 139] on div "**********" at bounding box center [442, 200] width 885 height 400
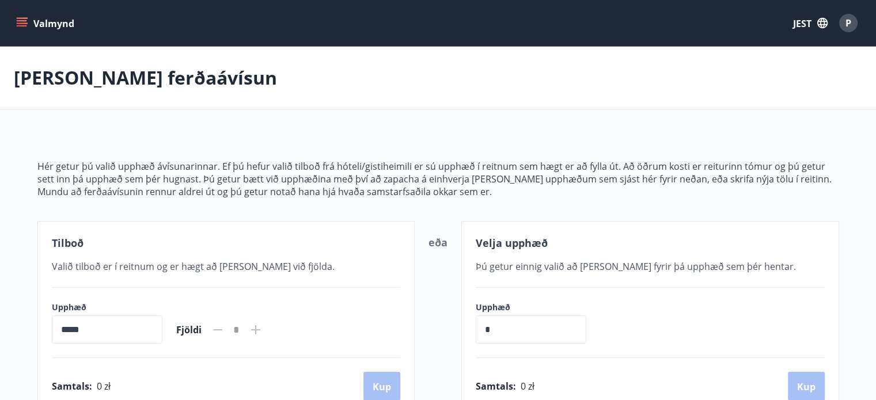
click at [46, 28] on font "Valmynd" at bounding box center [53, 23] width 41 height 13
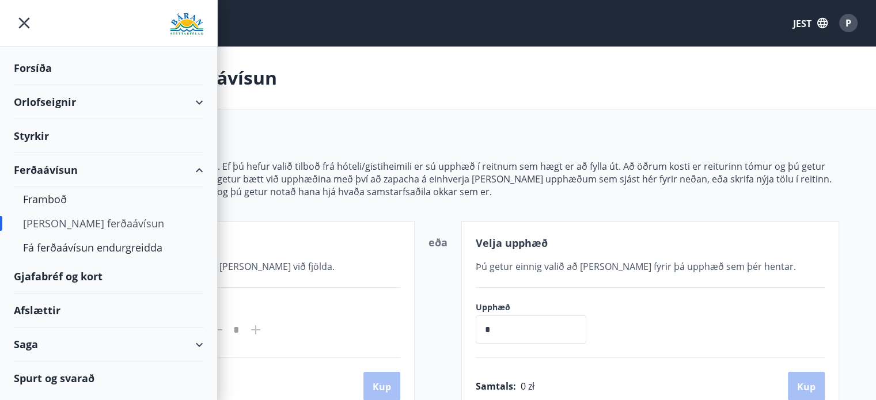
click at [54, 281] on font "Gjafabréf og kort" at bounding box center [58, 277] width 89 height 14
click at [54, 305] on font "Afslættir" at bounding box center [37, 311] width 47 height 14
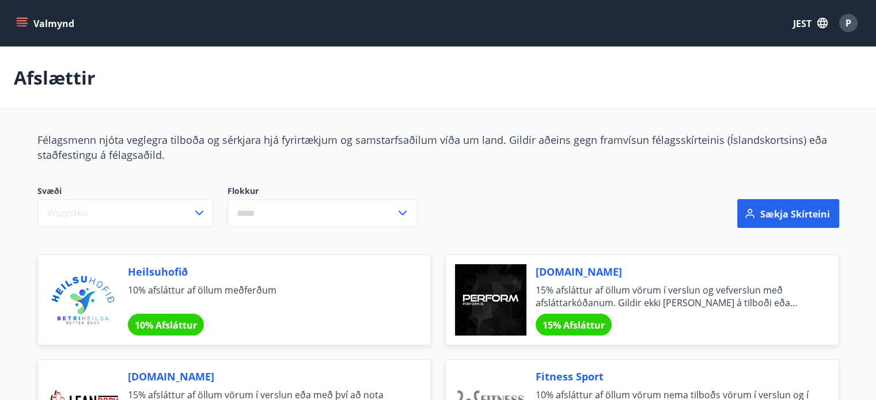
click at [55, 31] on button "Valmynd" at bounding box center [46, 23] width 65 height 21
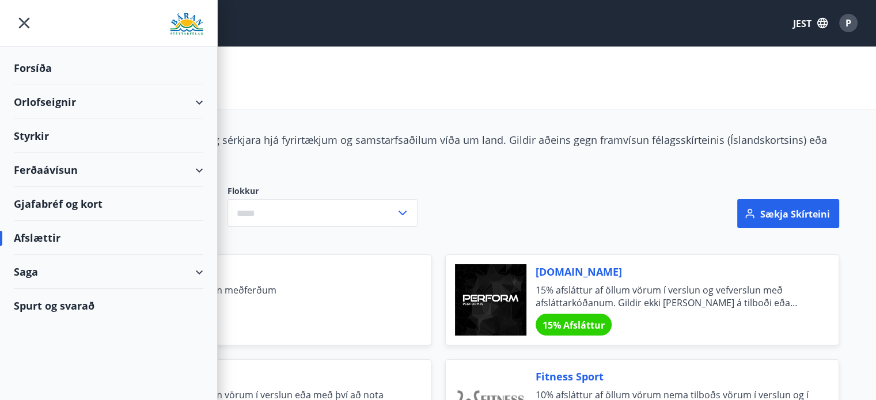
click at [56, 240] on font "Afslættir" at bounding box center [37, 238] width 47 height 14
click at [37, 275] on font "Saga" at bounding box center [26, 272] width 24 height 14
click at [45, 298] on font "Ferðaávísun" at bounding box center [52, 301] width 59 height 14
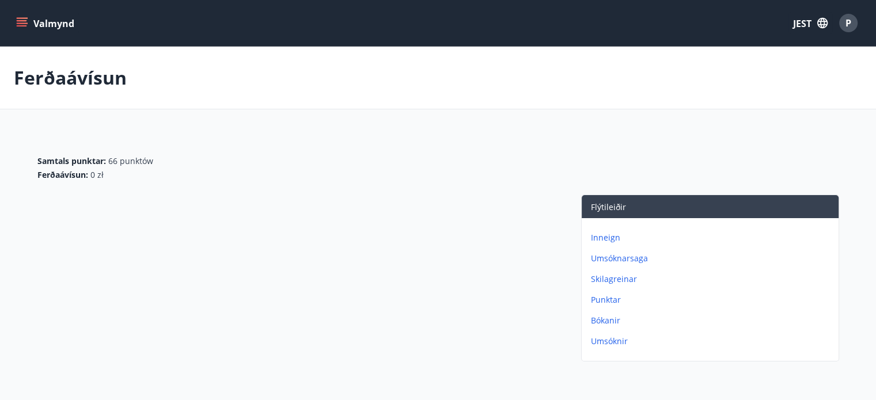
drag, startPoint x: 65, startPoint y: 27, endPoint x: 66, endPoint y: 48, distance: 20.7
click at [65, 28] on font "Valmynd" at bounding box center [53, 23] width 41 height 13
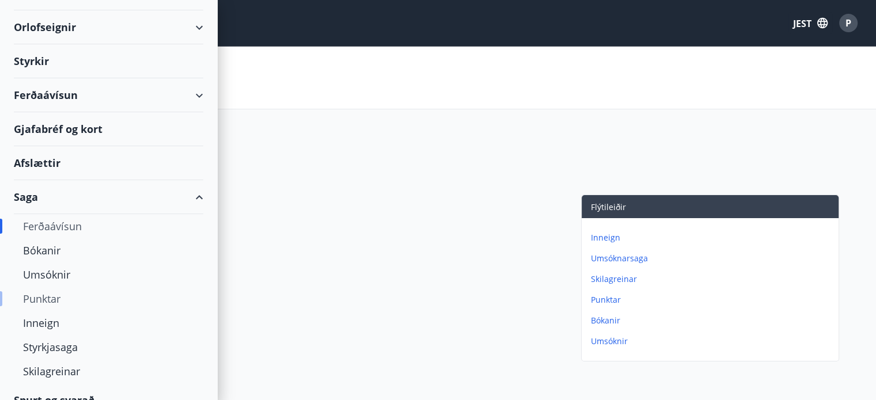
scroll to position [77, 0]
click at [46, 294] on font "Punktar" at bounding box center [41, 297] width 37 height 14
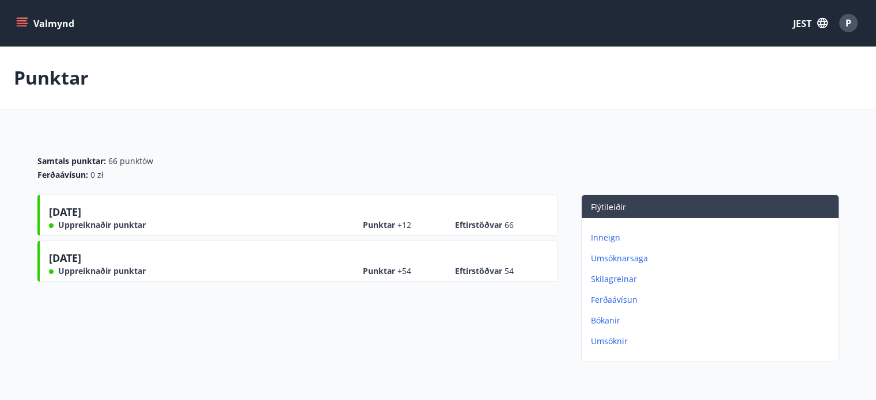
drag, startPoint x: 50, startPoint y: 209, endPoint x: 115, endPoint y: 207, distance: 65.1
click at [115, 207] on div "12.02.2025 Uppreiknaðir punktar" at bounding box center [97, 217] width 97 height 26
click at [131, 213] on div "12.02.2025 Uppreiknaðir punktar" at bounding box center [97, 217] width 97 height 26
click at [55, 25] on font "Valmynd" at bounding box center [53, 23] width 41 height 13
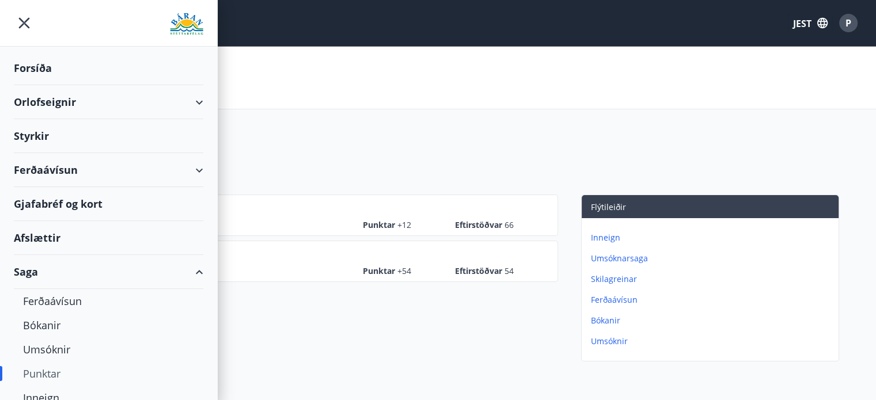
scroll to position [77, 0]
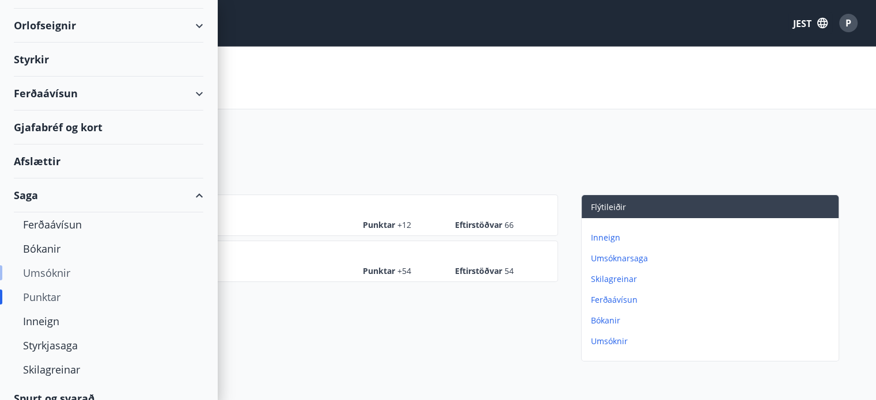
click at [59, 268] on font "Umsóknir" at bounding box center [46, 273] width 47 height 14
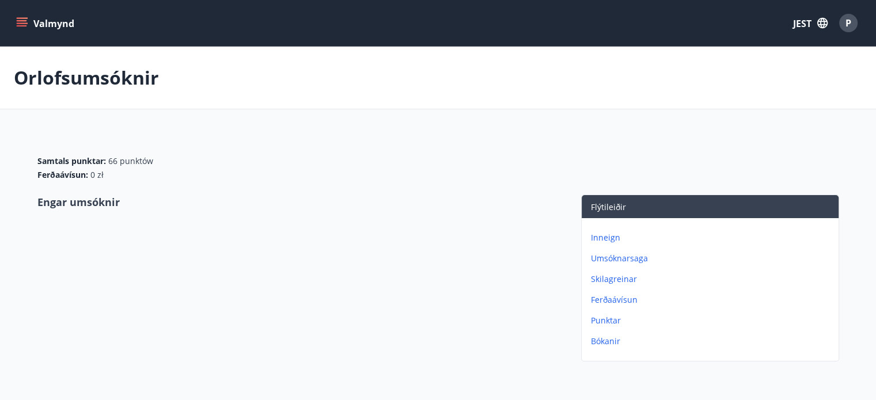
click at [63, 26] on font "Valmynd" at bounding box center [53, 23] width 41 height 13
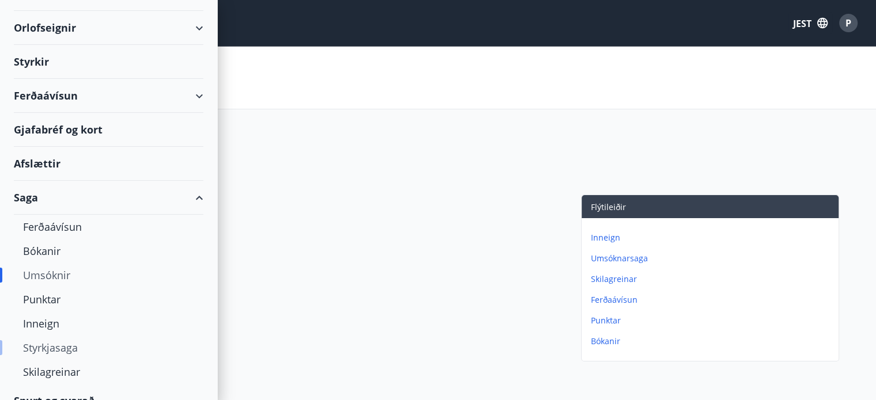
scroll to position [77, 0]
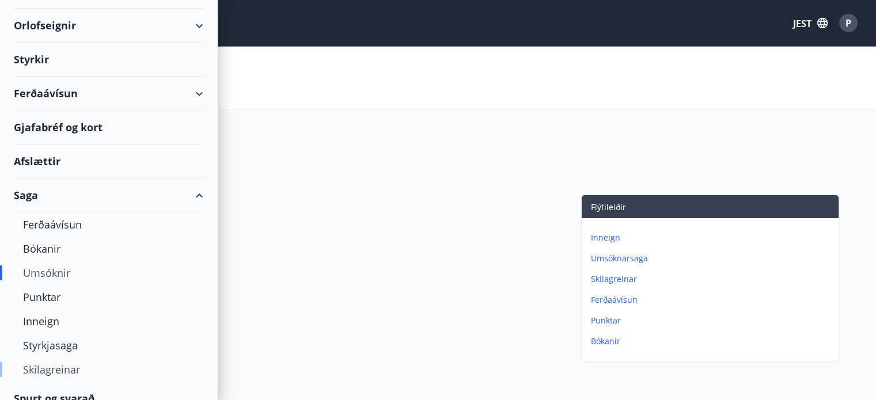
click at [56, 370] on font "Skilagreinar" at bounding box center [51, 370] width 57 height 14
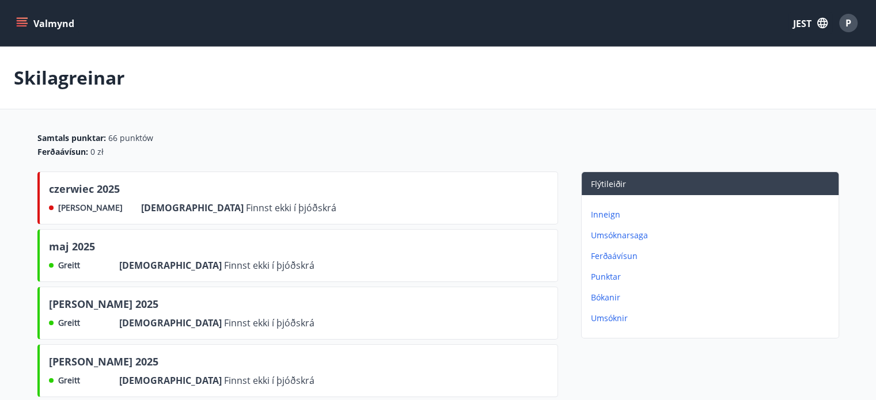
click at [57, 32] on button "Valmynd" at bounding box center [46, 23] width 65 height 21
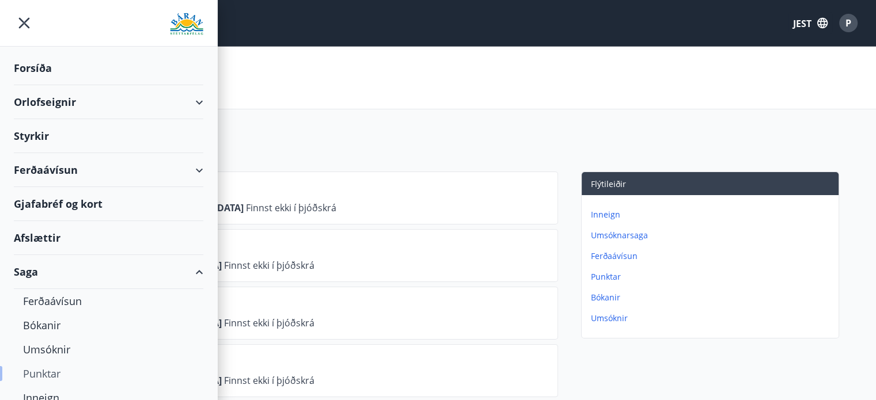
scroll to position [90, 0]
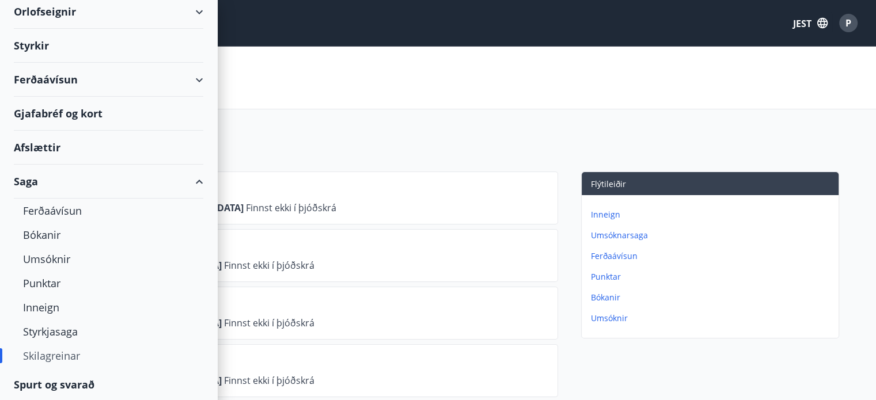
click at [77, 381] on font "Spurt og svarað" at bounding box center [54, 385] width 81 height 14
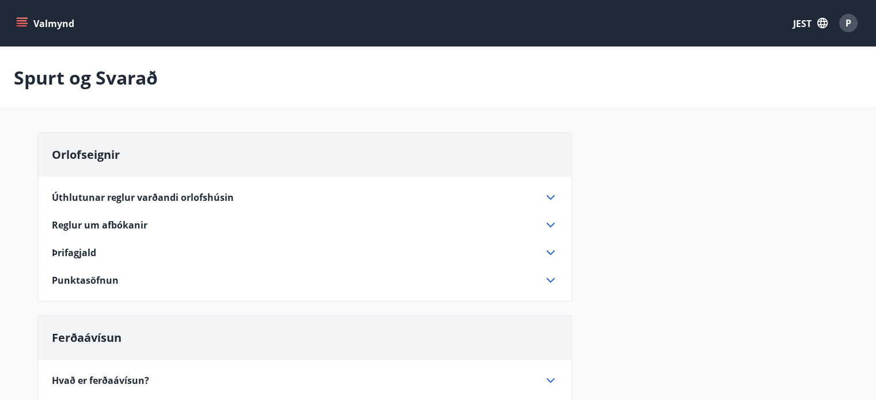
click at [50, 22] on font "Valmynd" at bounding box center [53, 23] width 41 height 13
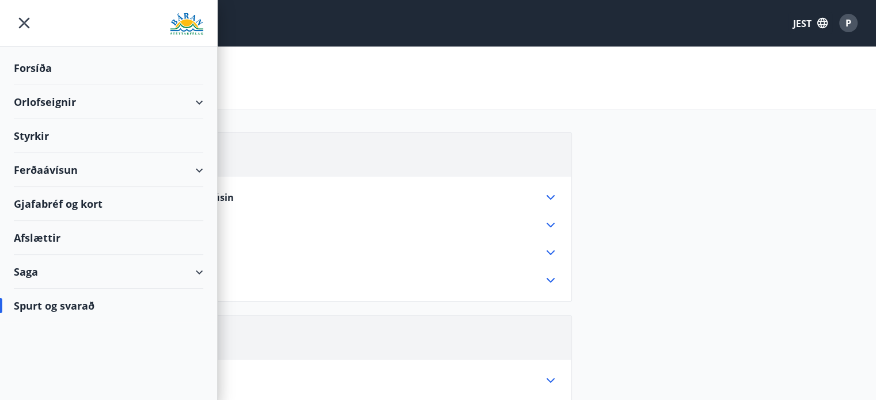
click at [47, 74] on font "Forsíða" at bounding box center [33, 68] width 38 height 14
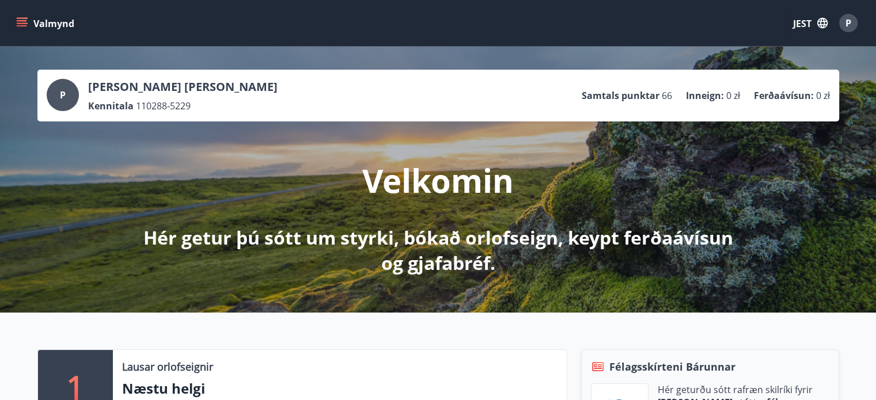
click at [62, 29] on font "Valmynd" at bounding box center [53, 23] width 41 height 13
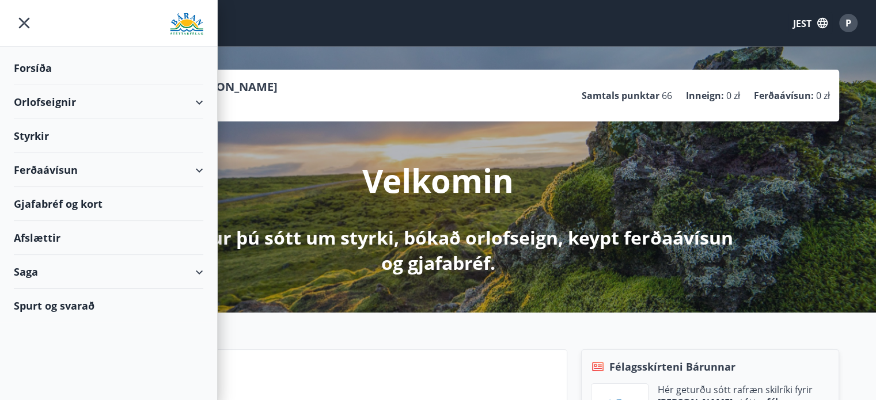
click at [69, 103] on font "Orlofseignir" at bounding box center [45, 102] width 62 height 14
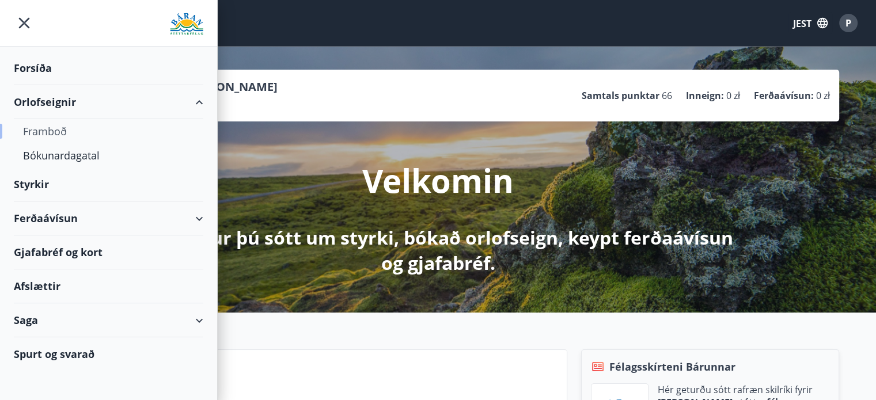
click at [42, 123] on div "Framboð" at bounding box center [108, 131] width 171 height 24
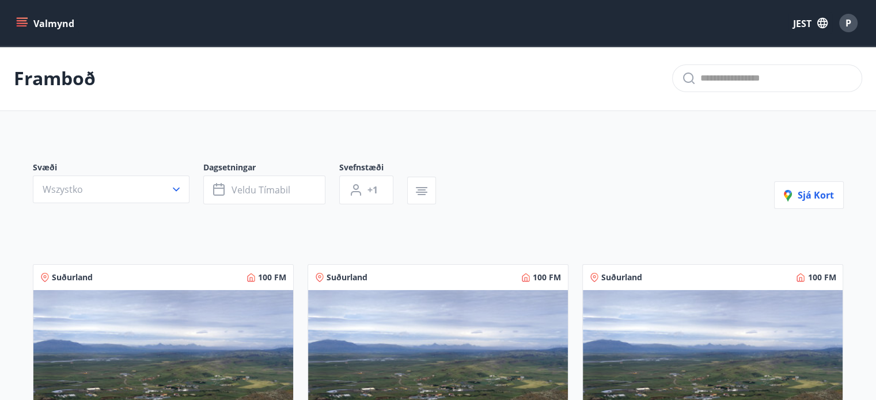
click at [54, 21] on font "Valmynd" at bounding box center [53, 23] width 41 height 13
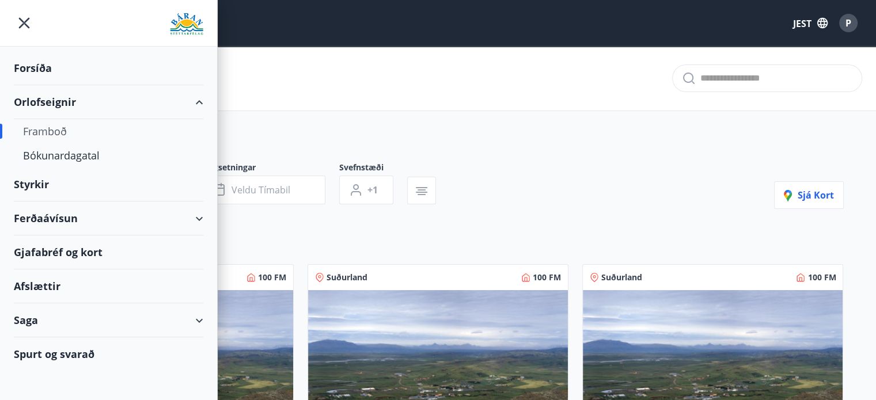
click at [62, 131] on font "Framboð" at bounding box center [45, 131] width 44 height 14
click at [79, 163] on div "Bókunardagatal" at bounding box center [108, 155] width 171 height 24
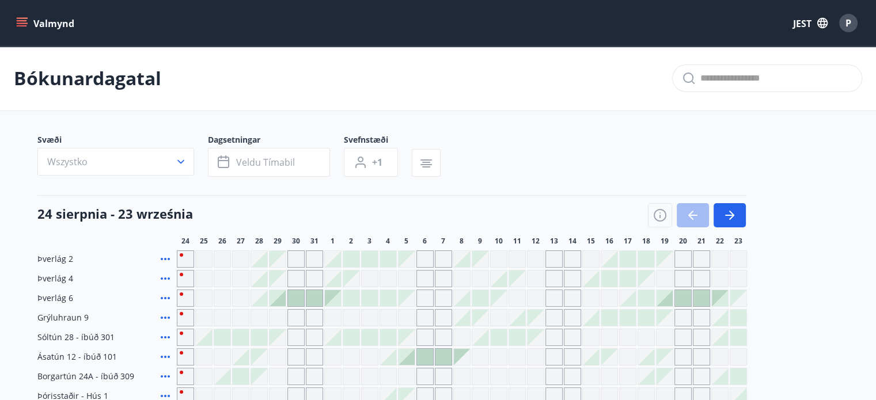
click at [63, 33] on button "Valmynd" at bounding box center [46, 23] width 65 height 21
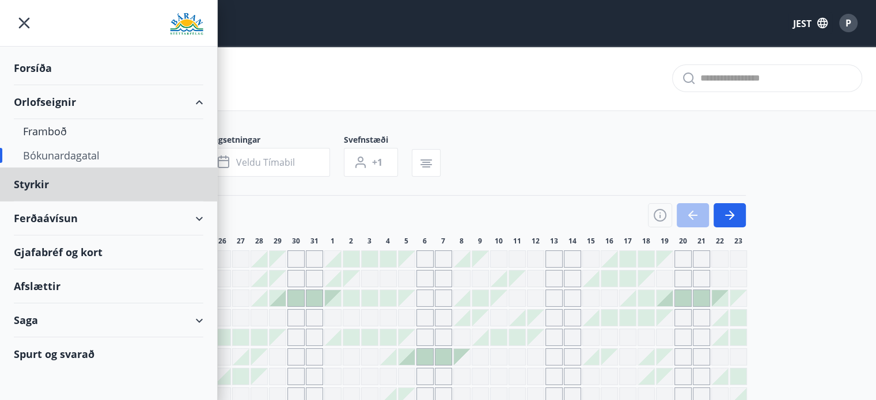
click at [53, 65] on div "Forsíða" at bounding box center [109, 68] width 190 height 34
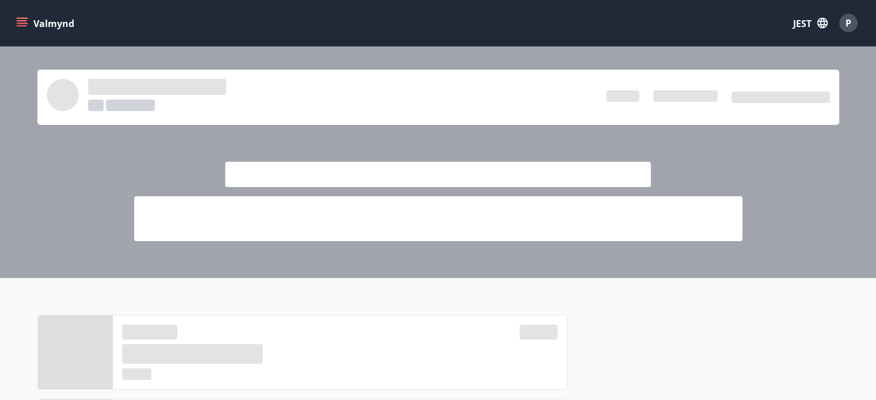
click at [63, 24] on font "Valmynd" at bounding box center [53, 23] width 41 height 13
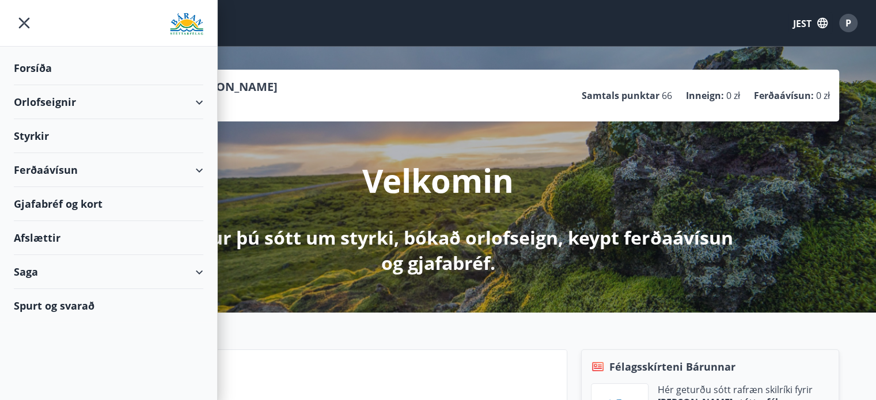
click at [47, 75] on font "Styrkir" at bounding box center [33, 68] width 38 height 14
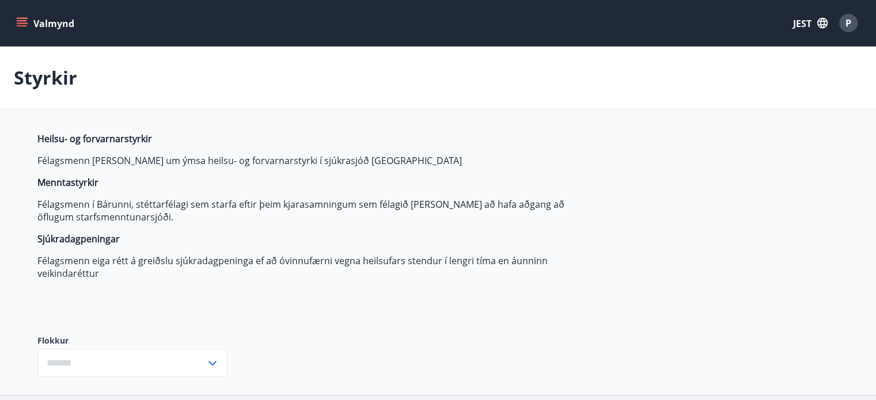
type input "***"
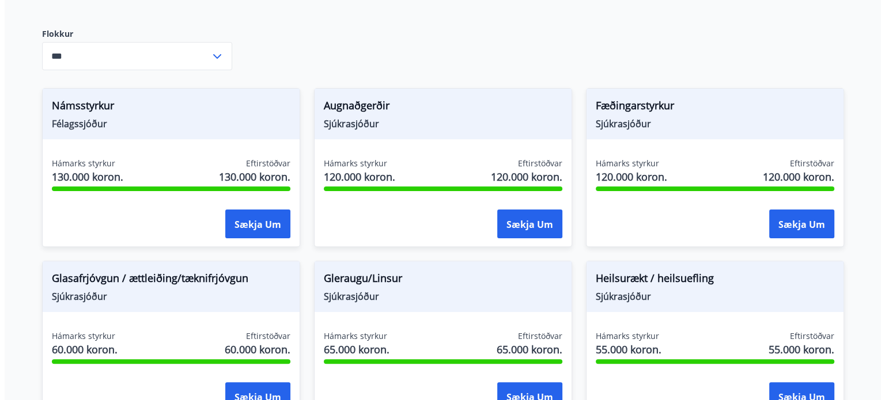
scroll to position [230, 0]
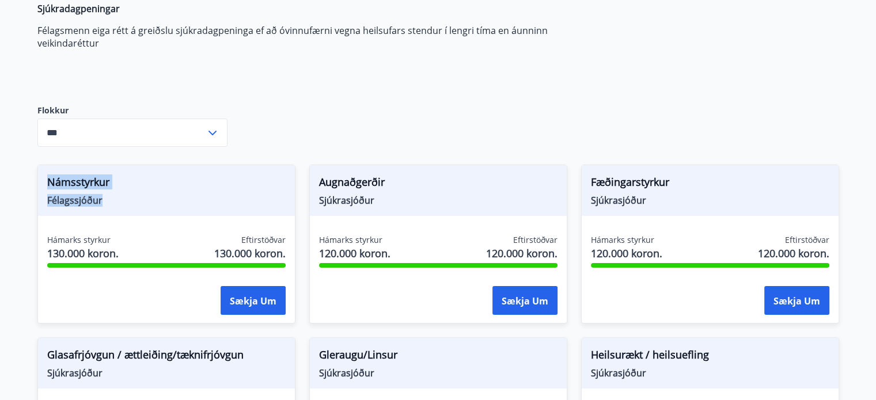
drag, startPoint x: 47, startPoint y: 180, endPoint x: 101, endPoint y: 206, distance: 60.3
click at [101, 203] on div "Námsstyrkur Félagssjóður" at bounding box center [166, 190] width 257 height 51
click at [94, 207] on div at bounding box center [94, 207] width 0 height 0
drag, startPoint x: 320, startPoint y: 178, endPoint x: 374, endPoint y: 214, distance: 65.3
click at [374, 214] on div "Augnaðgerðir Sjúkrasjóður" at bounding box center [438, 190] width 257 height 51
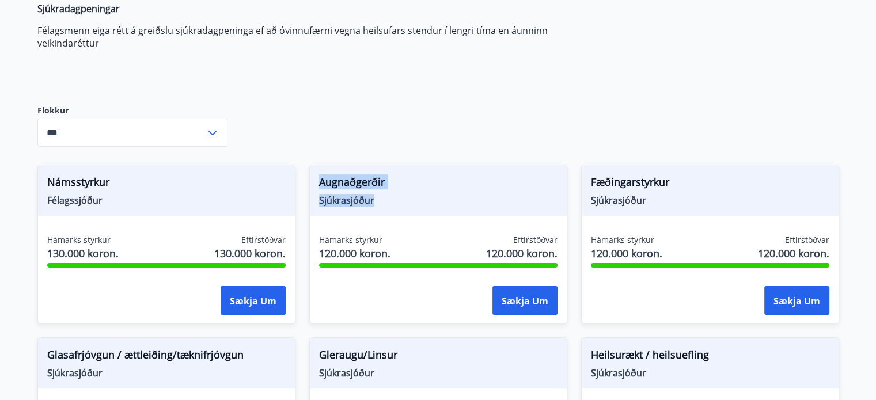
click at [367, 207] on div at bounding box center [367, 207] width 0 height 0
drag, startPoint x: 162, startPoint y: 209, endPoint x: 162, endPoint y: 217, distance: 7.5
click at [162, 209] on div "Námsstyrkur Félagssjóður" at bounding box center [166, 190] width 257 height 51
click at [240, 302] on font "Sækja um" at bounding box center [253, 301] width 47 height 13
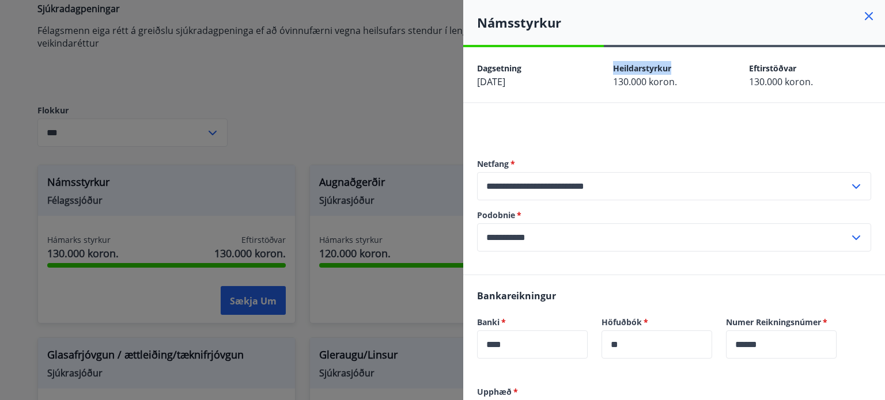
drag, startPoint x: 613, startPoint y: 70, endPoint x: 679, endPoint y: 67, distance: 65.7
click at [679, 67] on div "Heildarstyrkur" at bounding box center [674, 68] width 122 height 14
click at [671, 47] on div at bounding box center [671, 47] width 0 height 0
drag, startPoint x: 782, startPoint y: 66, endPoint x: 773, endPoint y: 67, distance: 8.7
click at [782, 66] on font "Eftirstöðvar" at bounding box center [772, 68] width 47 height 11
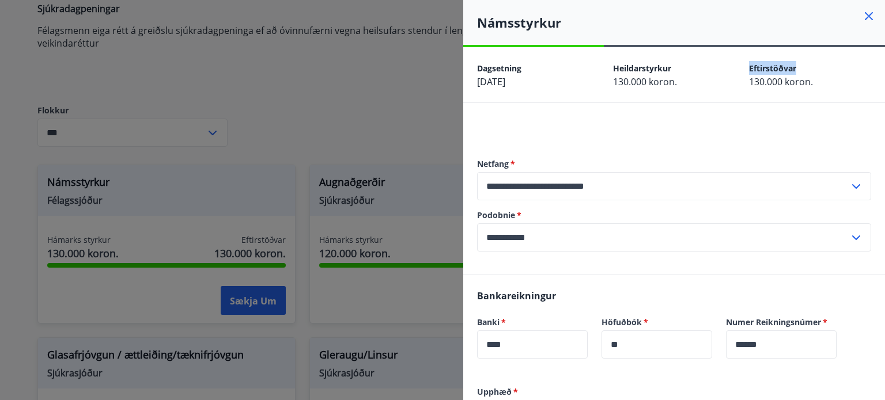
drag, startPoint x: 757, startPoint y: 68, endPoint x: 797, endPoint y: 66, distance: 40.4
click at [797, 66] on div "Eftirstöðvar" at bounding box center [810, 68] width 122 height 14
click at [790, 47] on div at bounding box center [790, 47] width 0 height 0
drag, startPoint x: 796, startPoint y: 132, endPoint x: 787, endPoint y: 131, distance: 8.7
click at [797, 132] on div at bounding box center [674, 129] width 394 height 14
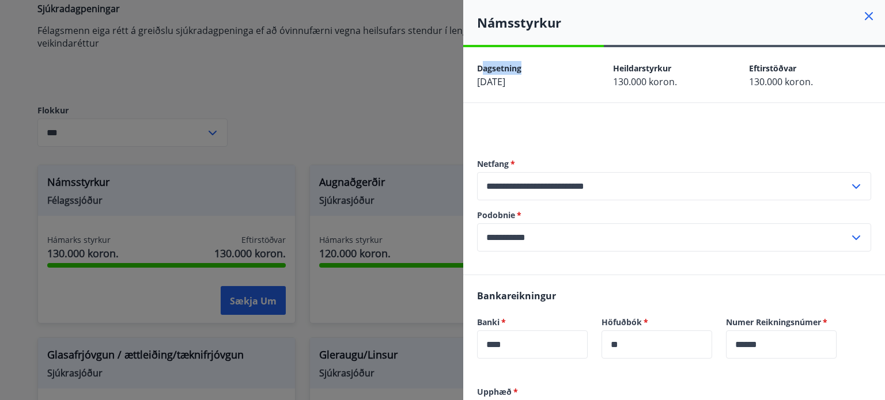
drag, startPoint x: 480, startPoint y: 66, endPoint x: 528, endPoint y: 66, distance: 47.8
click at [528, 66] on div "Dagsetning" at bounding box center [538, 68] width 122 height 14
click at [478, 64] on font "Dagsetning" at bounding box center [499, 68] width 44 height 11
drag, startPoint x: 478, startPoint y: 64, endPoint x: 516, endPoint y: 65, distance: 38.0
click at [516, 65] on font "Dagsetning" at bounding box center [499, 68] width 44 height 11
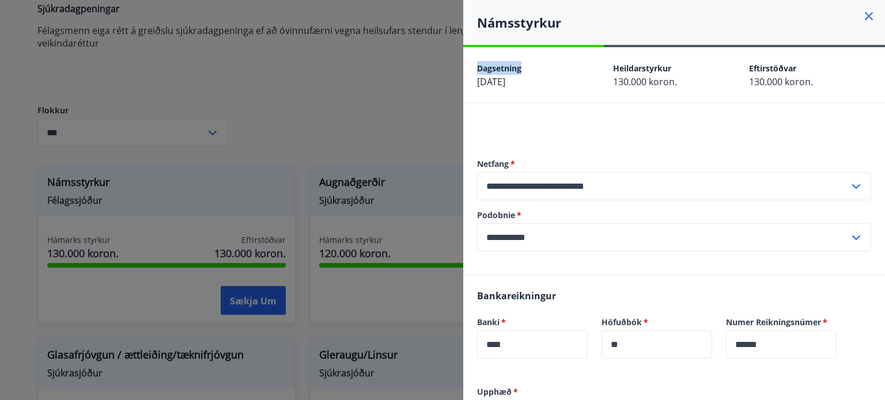
click at [508, 47] on div at bounding box center [508, 47] width 0 height 0
click at [503, 15] on font "Námsstyrkur" at bounding box center [519, 22] width 84 height 17
click at [491, 25] on font "Námsstyrkur" at bounding box center [519, 22] width 84 height 17
click at [493, 25] on font "Námsstyrkur" at bounding box center [519, 22] width 84 height 17
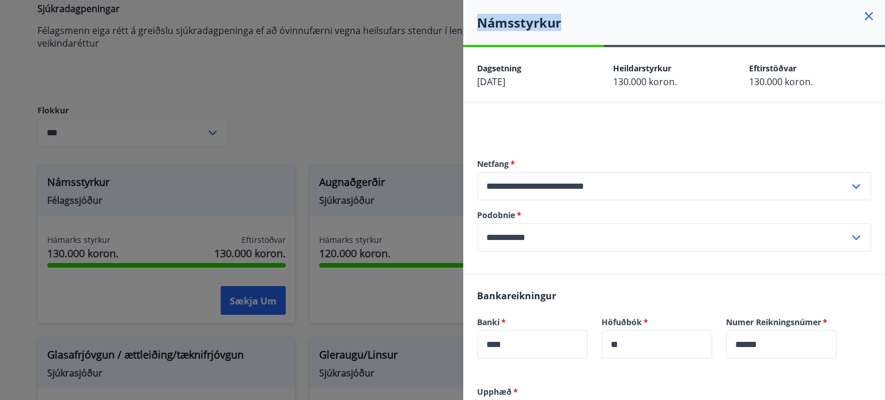
click at [486, 32] on div at bounding box center [486, 32] width 0 height 0
click at [610, 124] on div at bounding box center [674, 129] width 394 height 14
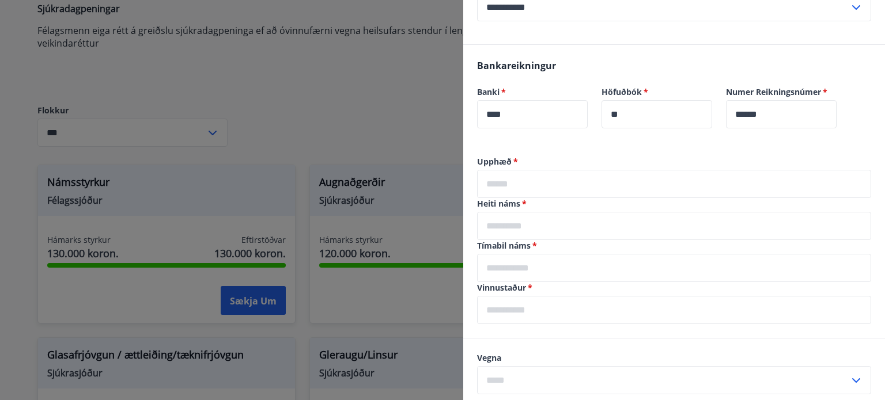
drag, startPoint x: 476, startPoint y: 156, endPoint x: 513, endPoint y: 161, distance: 36.7
click at [513, 161] on div "Upphæð   * ​ Heiti náms   * ​ Tímabil náms   * ​ Vinnustaður   * ​" at bounding box center [674, 247] width 422 height 182
click at [505, 140] on div at bounding box center [505, 140] width 0 height 0
click at [542, 160] on label "Upphæð   *" at bounding box center [674, 162] width 394 height 12
drag, startPoint x: 478, startPoint y: 201, endPoint x: 519, endPoint y: 200, distance: 41.5
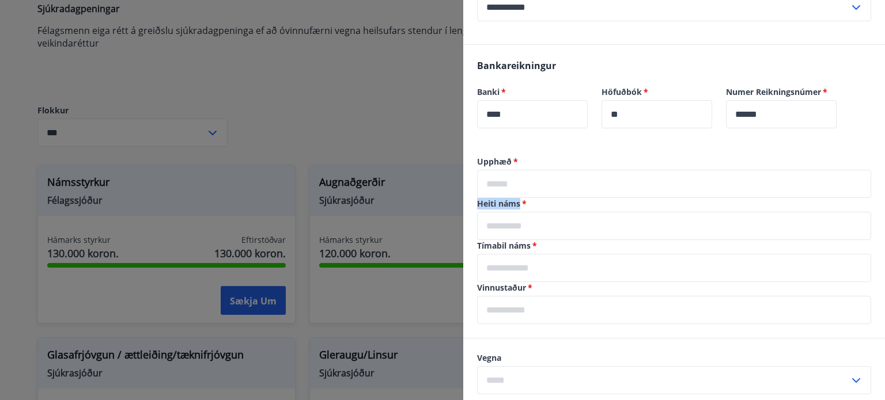
click at [519, 200] on font "Heiti náms" at bounding box center [498, 203] width 43 height 11
click at [511, 182] on div at bounding box center [511, 182] width 0 height 0
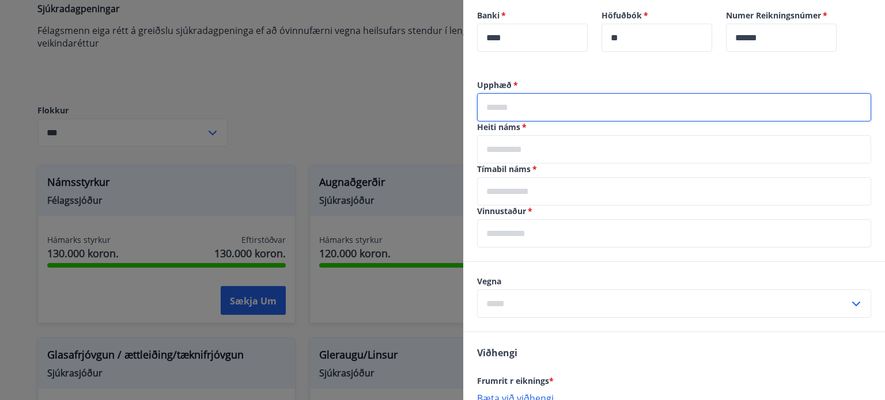
click at [631, 98] on input "text" at bounding box center [674, 107] width 394 height 28
click at [490, 171] on div "Upphæð   * ​ Heiti náms   * ​ Tímabil náms   * ​ Vinnustaður   * ​" at bounding box center [674, 170] width 422 height 182
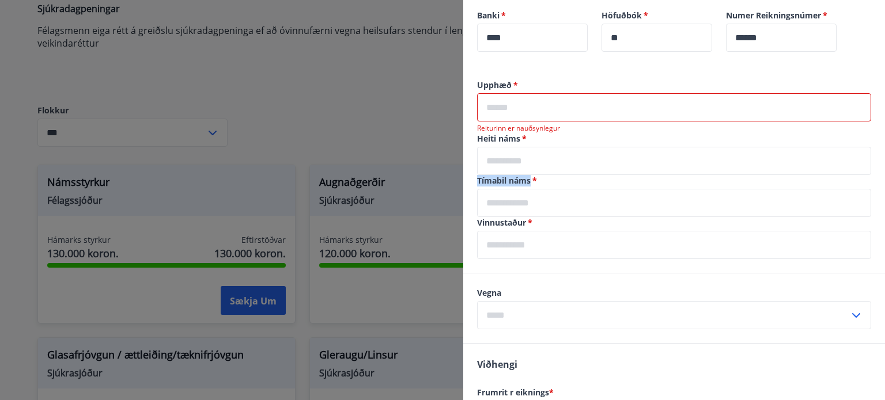
drag, startPoint x: 480, startPoint y: 179, endPoint x: 529, endPoint y: 179, distance: 49.5
click at [529, 179] on div "Upphæð   * ​ Reiturinn er nauðsynlegur Heiti náms   * ​ Tímabil náms   * ​ Vinn…" at bounding box center [674, 176] width 422 height 194
click at [522, 159] on div at bounding box center [522, 159] width 0 height 0
click at [522, 183] on font "Tímabil náms" at bounding box center [504, 180] width 54 height 11
drag, startPoint x: 476, startPoint y: 223, endPoint x: 525, endPoint y: 219, distance: 49.1
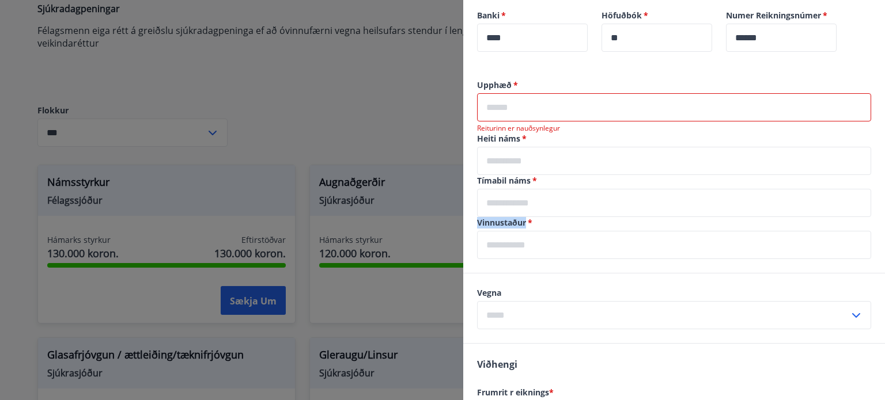
click at [525, 219] on div "Upphæð   * ​ Reiturinn er nauðsynlegur Heiti náms   * ​ Tímabil náms   * ​ Vinn…" at bounding box center [674, 176] width 422 height 194
click at [518, 201] on div at bounding box center [518, 201] width 0 height 0
drag, startPoint x: 497, startPoint y: 277, endPoint x: 497, endPoint y: 285, distance: 8.1
click at [497, 277] on div "Vegna ​" at bounding box center [674, 309] width 422 height 70
drag, startPoint x: 473, startPoint y: 294, endPoint x: 505, endPoint y: 294, distance: 31.7
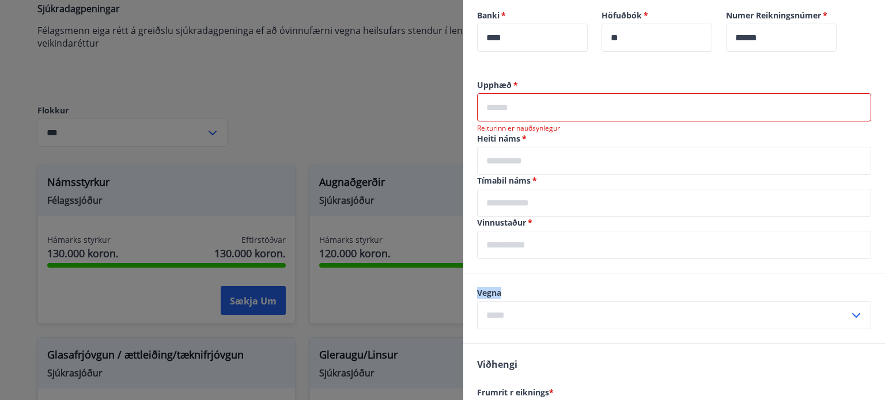
click at [505, 294] on div "Vegna ​" at bounding box center [674, 309] width 422 height 70
click at [498, 298] on div at bounding box center [498, 298] width 0 height 0
click at [591, 280] on div "Vegna ​" at bounding box center [674, 309] width 422 height 70
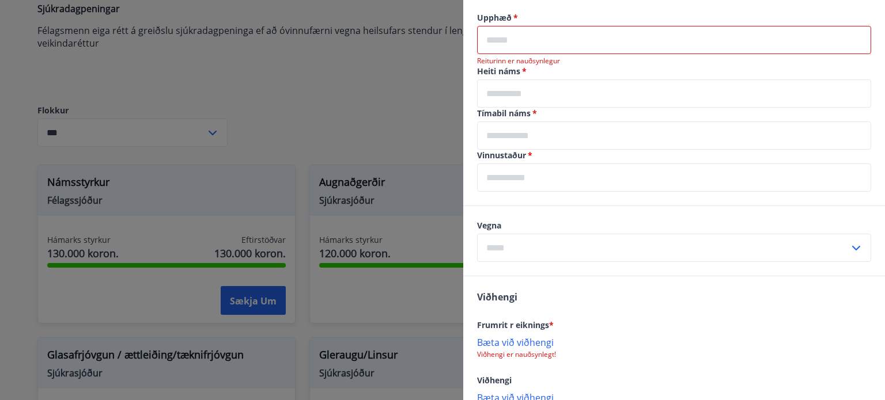
scroll to position [384, 0]
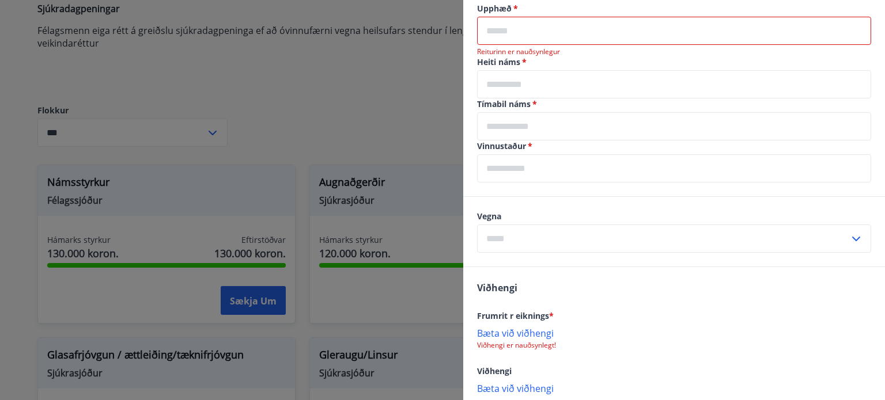
click at [646, 230] on input "text" at bounding box center [663, 239] width 372 height 28
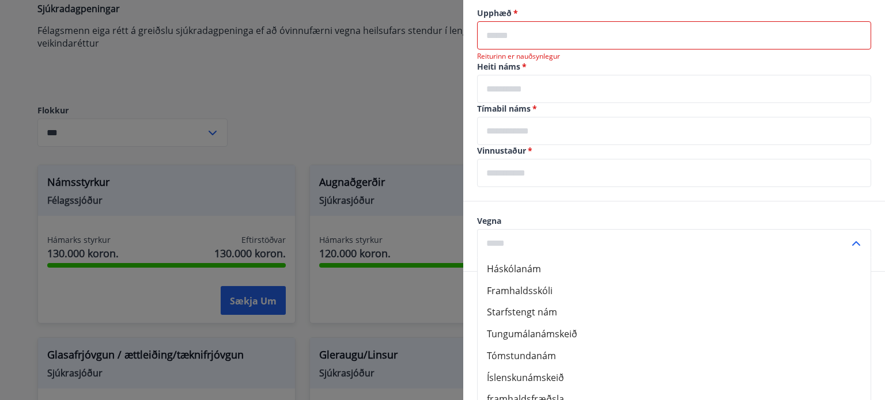
scroll to position [448, 0]
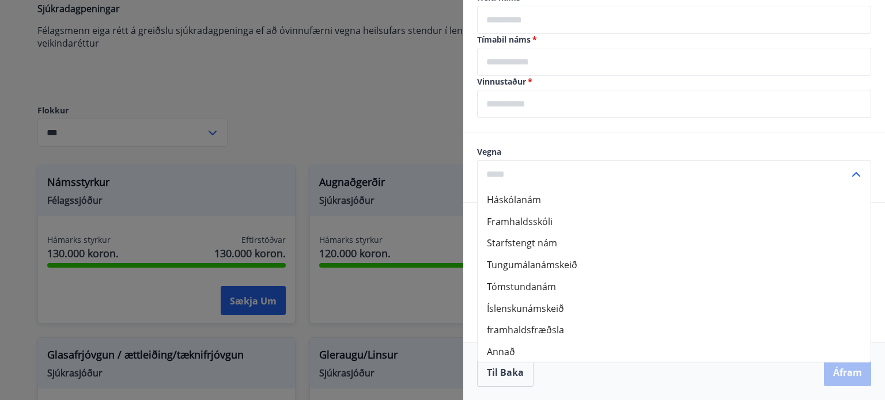
click at [593, 130] on div "Upphæð   * ​ Reiturinn er nauðsynlegur Heiti náms   * ​ Tímabil náms   * ​ Vinn…" at bounding box center [674, 35] width 422 height 194
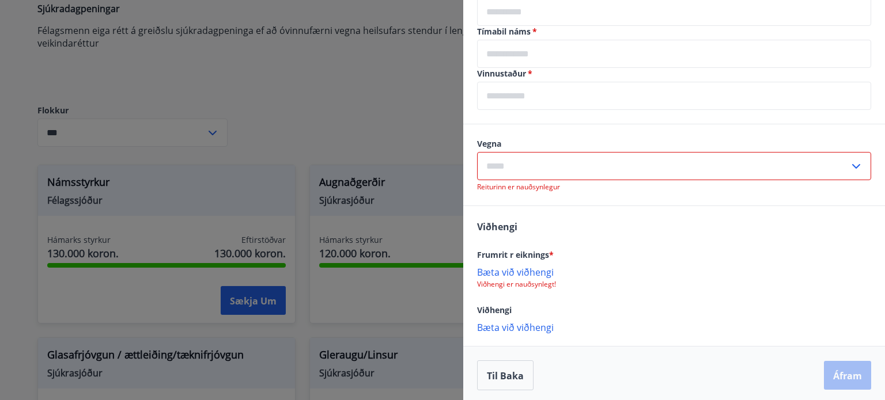
scroll to position [460, 0]
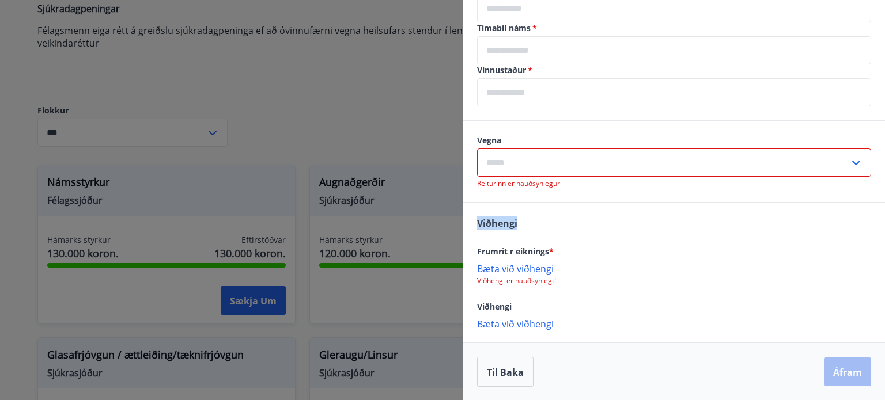
drag, startPoint x: 476, startPoint y: 225, endPoint x: 516, endPoint y: 229, distance: 39.9
click at [516, 229] on div "Viðhengi Frumrit r eiknings * Bæta við viðhengi Viðhengi er nauðsynlegt! Viðhen…" at bounding box center [674, 273] width 422 height 141
click at [509, 230] on div at bounding box center [509, 230] width 0 height 0
drag, startPoint x: 478, startPoint y: 250, endPoint x: 548, endPoint y: 251, distance: 70.9
click at [548, 251] on font "Frumrit r eiknings" at bounding box center [513, 251] width 72 height 11
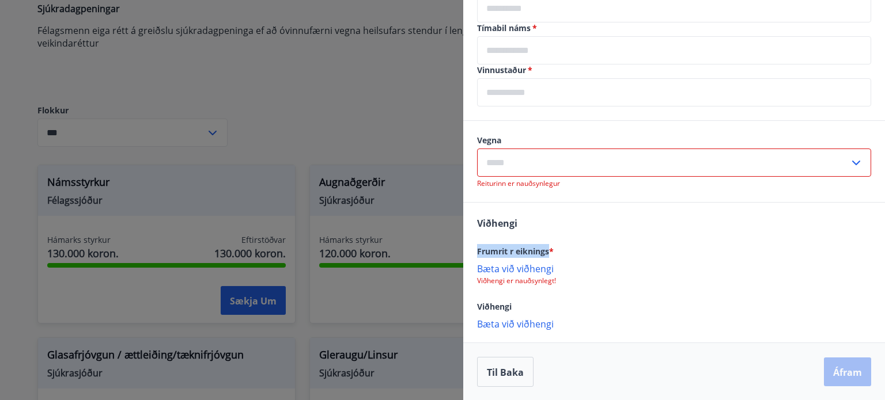
click at [541, 229] on div at bounding box center [541, 229] width 0 height 0
click at [597, 247] on div "Frumrit r eiknings *" at bounding box center [674, 251] width 394 height 14
drag, startPoint x: 474, startPoint y: 268, endPoint x: 553, endPoint y: 274, distance: 79.1
click at [553, 274] on div "Viðhengi Frumrit r eiknings * Bæta við viðhengi Viðhengi er nauðsynlegt! Viðhen…" at bounding box center [674, 273] width 422 height 141
click at [545, 246] on div at bounding box center [545, 246] width 0 height 0
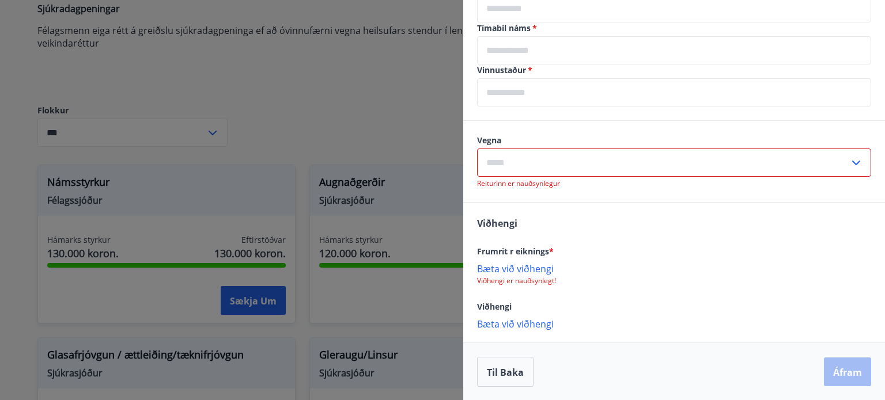
click at [607, 300] on div "Viðhengi" at bounding box center [674, 307] width 394 height 14
drag, startPoint x: 478, startPoint y: 306, endPoint x: 511, endPoint y: 309, distance: 34.1
click at [511, 309] on font "Viðhengi" at bounding box center [494, 306] width 35 height 11
click at [504, 312] on div at bounding box center [504, 312] width 0 height 0
click at [551, 306] on div "Viðhengi" at bounding box center [674, 307] width 394 height 14
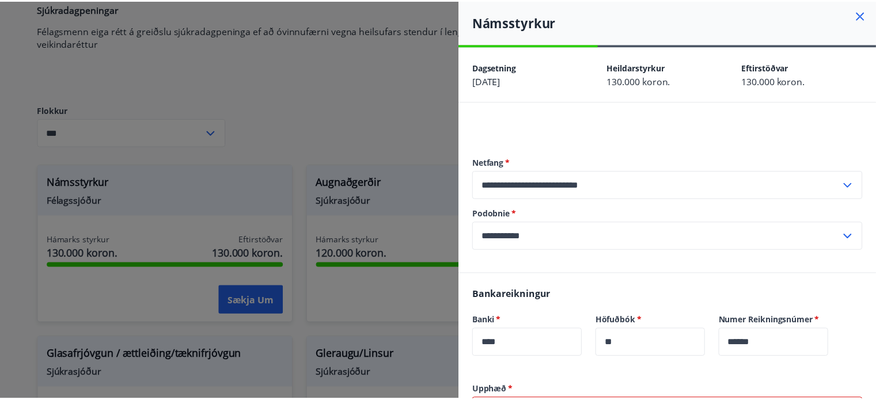
scroll to position [0, 0]
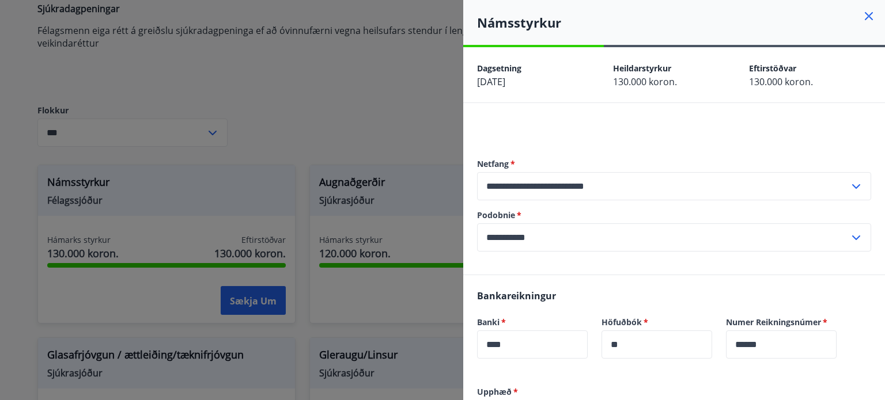
click at [857, 9] on div "Námsstyrkur" at bounding box center [674, 22] width 422 height 45
click at [862, 15] on icon at bounding box center [869, 16] width 14 height 14
